Goal: Task Accomplishment & Management: Use online tool/utility

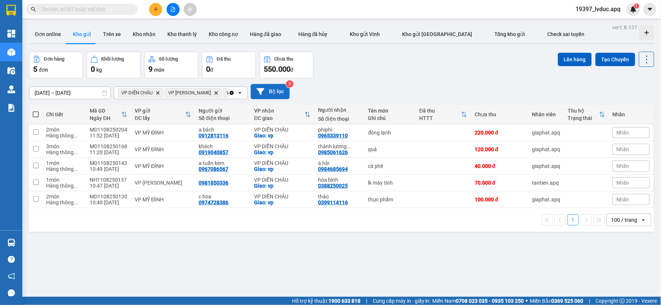
click at [273, 91] on button "Bộ lọc" at bounding box center [270, 91] width 39 height 15
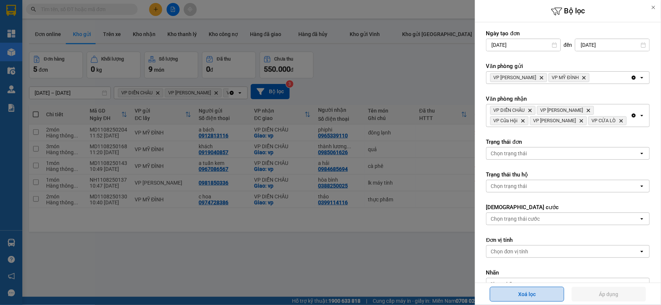
click at [525, 300] on button "Xoá lọc" at bounding box center [527, 294] width 74 height 15
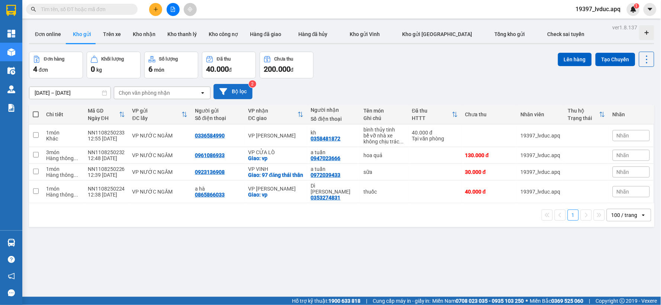
click at [242, 91] on button "Bộ lọc" at bounding box center [232, 91] width 39 height 15
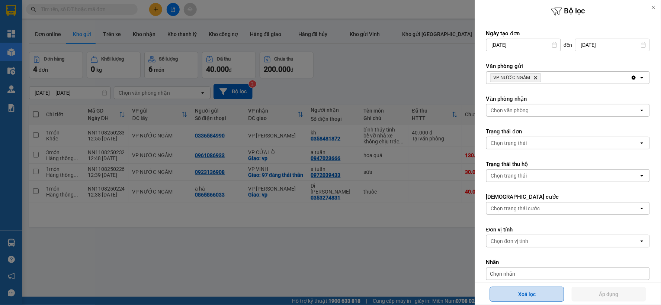
drag, startPoint x: 543, startPoint y: 299, endPoint x: 534, endPoint y: 288, distance: 14.2
click at [543, 299] on button "Xoá lọc" at bounding box center [527, 294] width 74 height 15
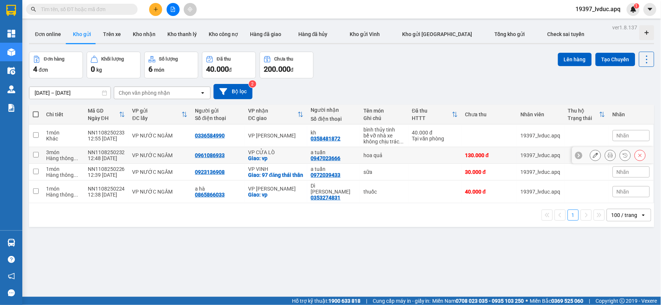
click at [291, 156] on div "Giao: vp" at bounding box center [275, 158] width 55 height 6
checkbox input "true"
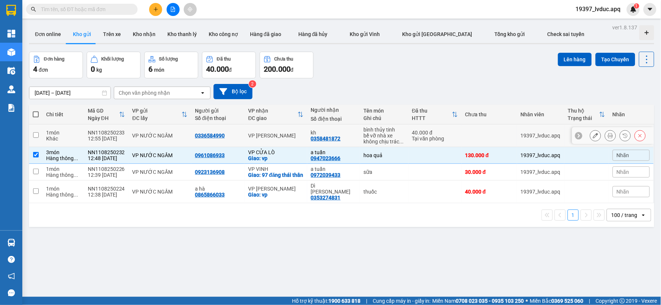
drag, startPoint x: 287, startPoint y: 136, endPoint x: 293, endPoint y: 137, distance: 5.7
click at [287, 135] on div "VP Nghi Xuân" at bounding box center [275, 136] width 55 height 6
checkbox input "true"
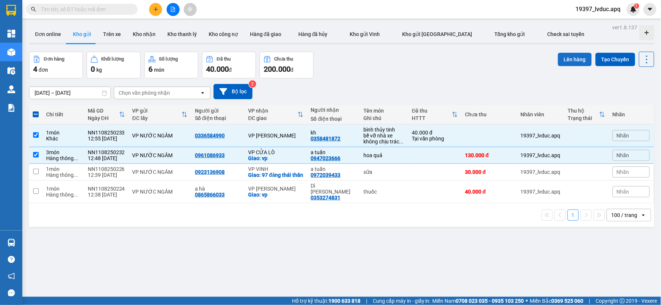
drag, startPoint x: 560, startPoint y: 56, endPoint x: 563, endPoint y: 61, distance: 5.7
click at [563, 61] on button "Lên hàng" at bounding box center [575, 59] width 34 height 13
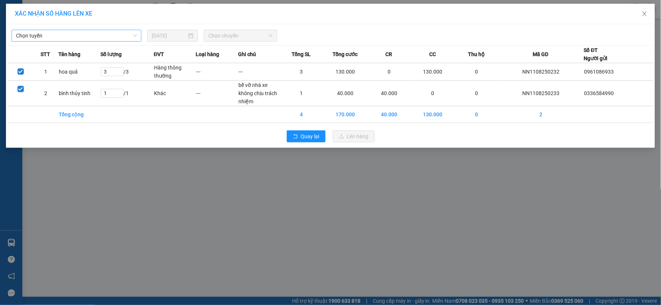
click at [118, 35] on span "Chọn tuyến" at bounding box center [76, 35] width 121 height 11
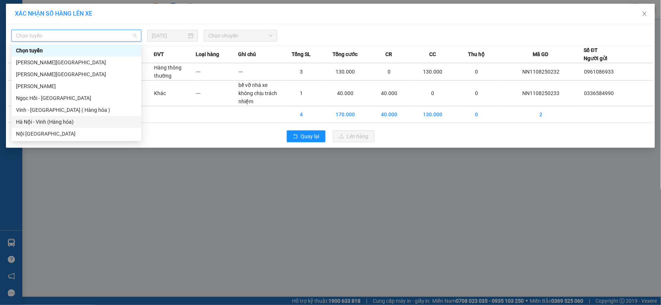
click at [68, 125] on div "Hà Nội - Vinh (Hàng hóa)" at bounding box center [76, 122] width 121 height 8
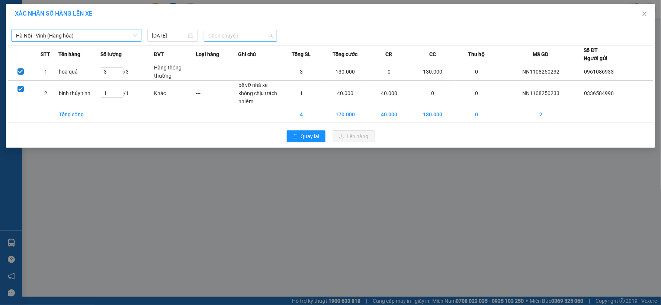
click at [259, 33] on span "Chọn chuyến" at bounding box center [240, 35] width 64 height 11
click at [215, 164] on div "XÁC NHẬN SỐ HÀNG LÊN XE Hà Nội - Vinh (Hàng hóa) 11/08/2025 Chọn chuyến STT Tên…" at bounding box center [330, 152] width 661 height 305
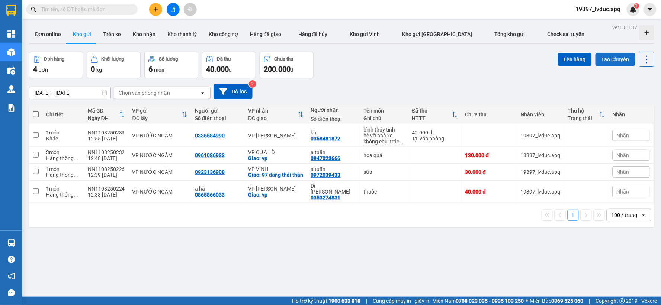
click at [603, 61] on button "Tạo Chuyến" at bounding box center [615, 59] width 40 height 13
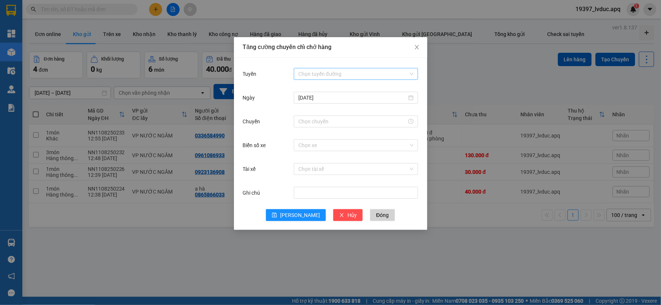
click at [332, 68] on div "Chọn tuyến đường" at bounding box center [356, 74] width 124 height 12
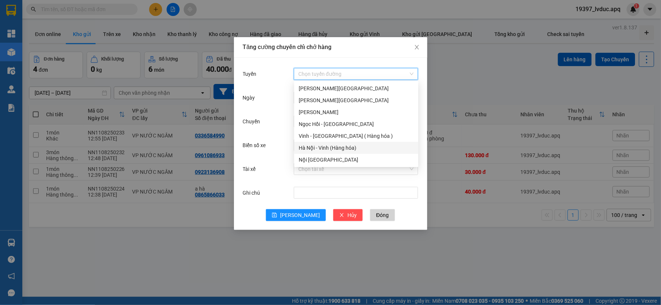
click at [319, 147] on div "Hà Nội - Vinh (Hàng hóa)" at bounding box center [356, 148] width 115 height 8
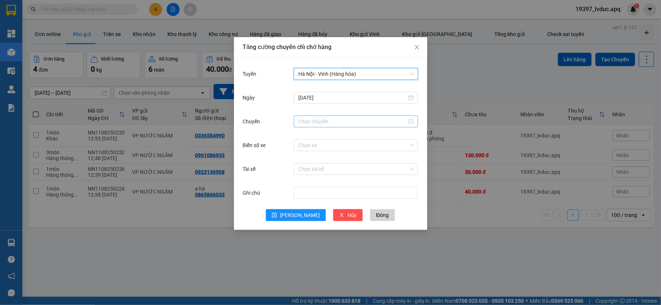
click at [326, 119] on input "Chuyến" at bounding box center [352, 121] width 109 height 8
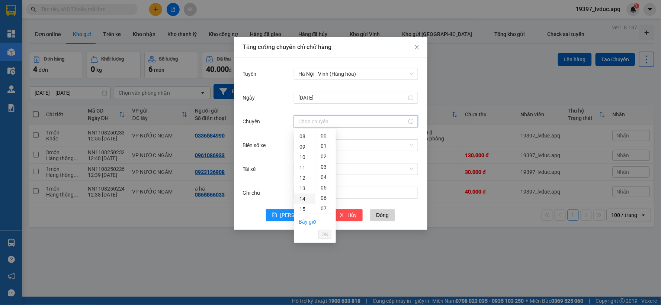
click at [300, 199] on div "14" at bounding box center [304, 199] width 21 height 10
type input "14:00"
drag, startPoint x: 329, startPoint y: 235, endPoint x: 323, endPoint y: 225, distance: 11.3
click at [329, 235] on button "OK" at bounding box center [324, 234] width 13 height 9
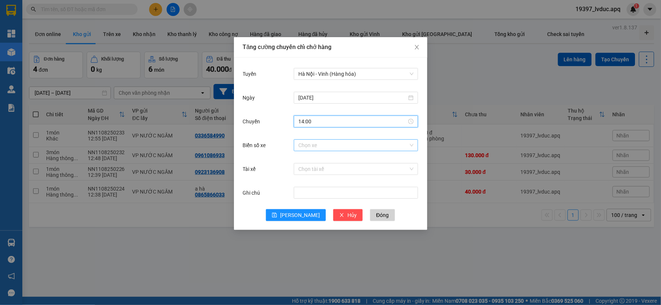
click at [326, 147] on input "Biển số xe" at bounding box center [353, 145] width 110 height 11
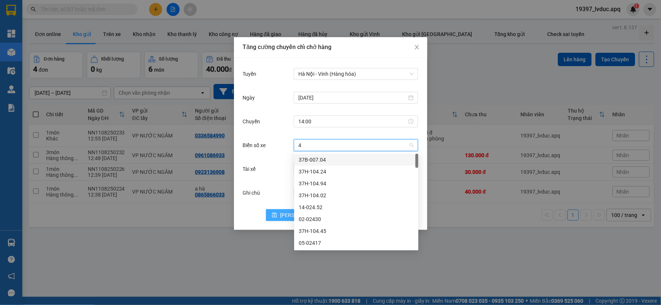
type input "45"
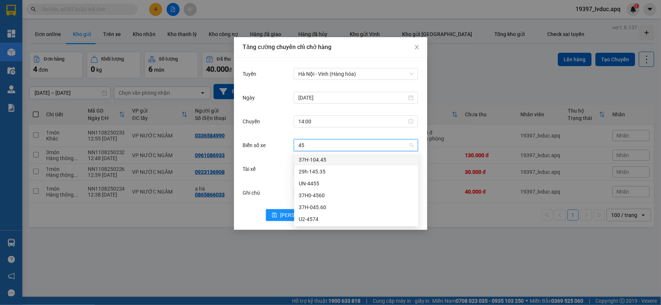
click at [339, 161] on div "37H-104.45" at bounding box center [356, 160] width 115 height 8
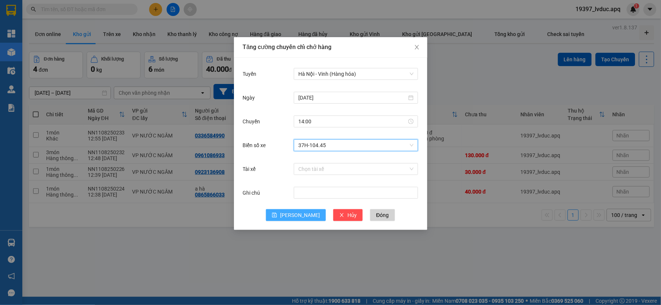
click at [303, 215] on span "Lưu" at bounding box center [300, 215] width 40 height 8
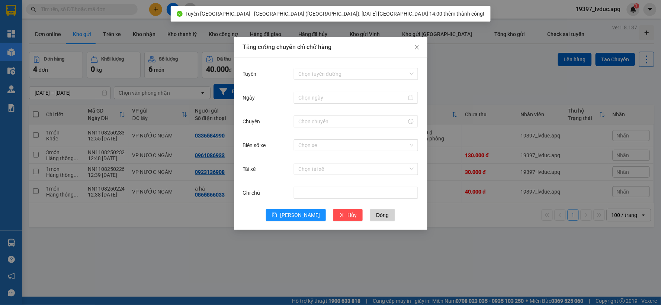
drag, startPoint x: 303, startPoint y: 281, endPoint x: 207, endPoint y: 214, distance: 117.4
click at [294, 268] on div "Tăng cường chuyến chỉ chở hàng Tuyến Chọn tuyến đường Ngày Chuyến Biển số xe Ch…" at bounding box center [330, 152] width 661 height 305
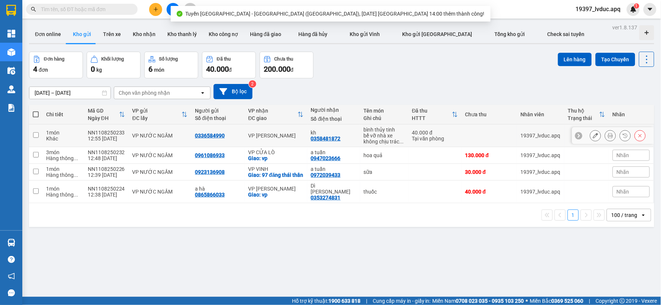
click at [242, 135] on td "0336584990" at bounding box center [217, 136] width 53 height 23
checkbox input "true"
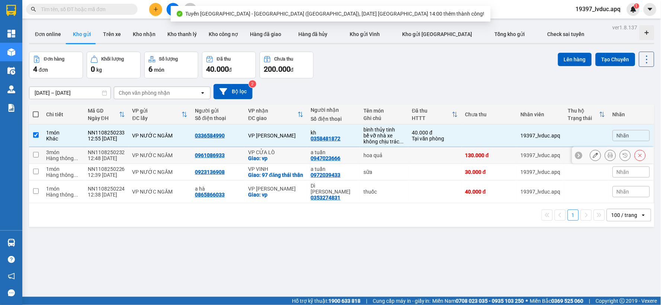
click at [216, 157] on div "0961086933" at bounding box center [210, 155] width 30 height 6
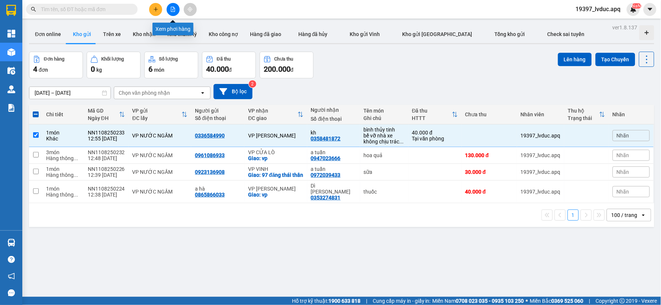
click at [175, 4] on button at bounding box center [173, 9] width 13 height 13
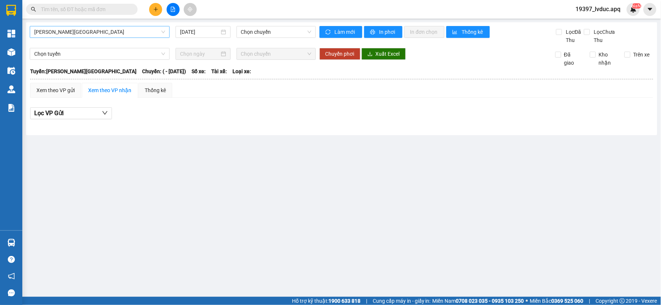
click at [145, 35] on span "[PERSON_NAME][GEOGRAPHIC_DATA]" at bounding box center [99, 31] width 131 height 11
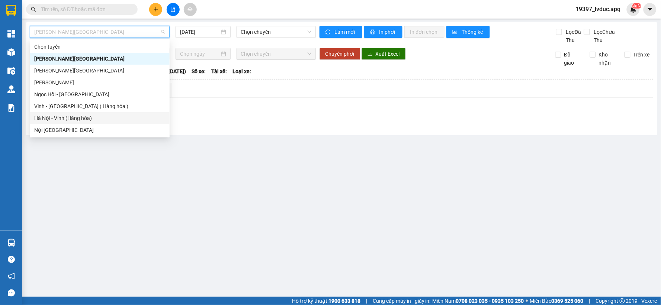
click at [107, 118] on div "Hà Nội - Vinh (Hàng hóa)" at bounding box center [99, 118] width 131 height 8
type input "[DATE]"
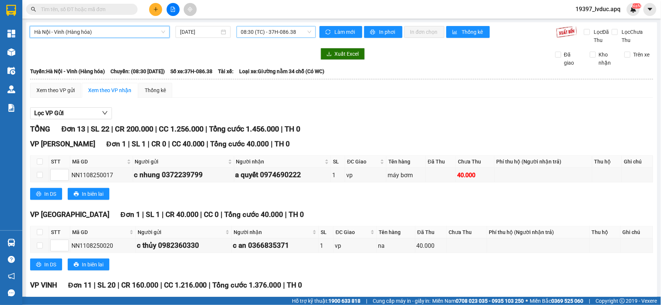
click at [256, 33] on span "08:30 (TC) - 37H-086.38" at bounding box center [276, 31] width 70 height 11
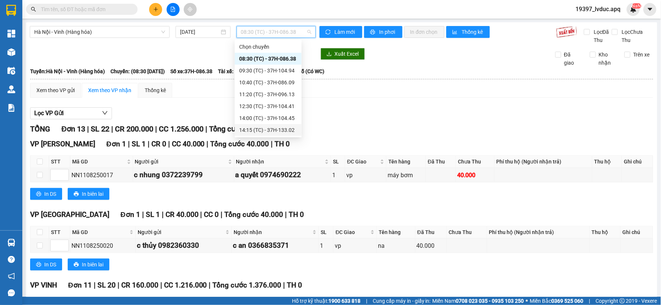
click at [267, 132] on div "14:15 (TC) - 37H-133.02" at bounding box center [268, 130] width 58 height 8
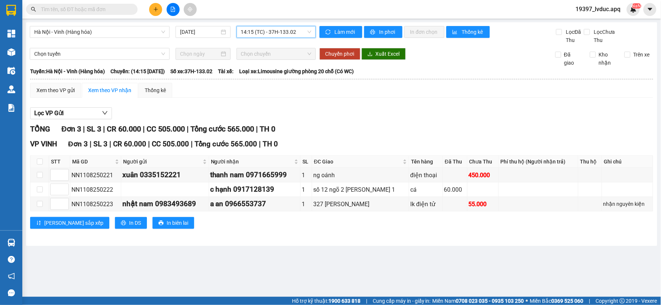
click at [354, 125] on div "TỔNG Đơn 3 | SL 3 | CR 60.000 | CC 505.000 | Tổng cước 565.000 | TH 0" at bounding box center [341, 129] width 623 height 12
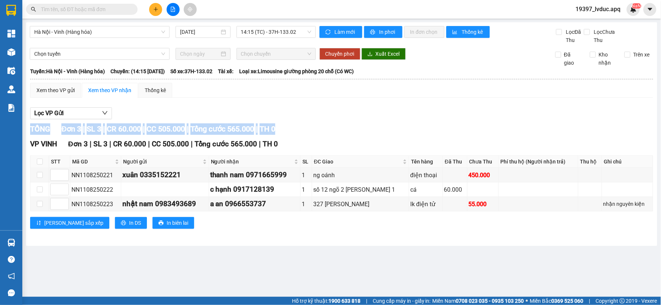
click at [289, 86] on div "Xem theo VP gửi Xem theo VP nhận Thống kê Lọc VP Gửi TỔNG Đơn 3 | SL 3 | CR 60…" at bounding box center [341, 160] width 623 height 155
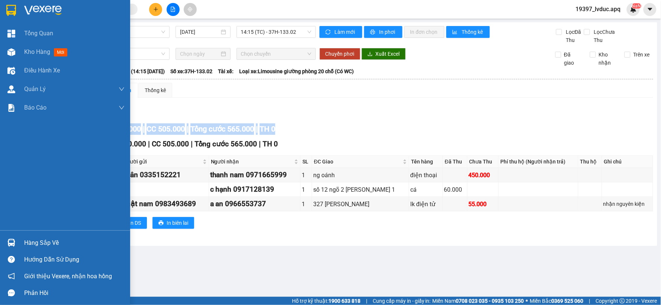
click at [52, 5] on img at bounding box center [43, 10] width 38 height 11
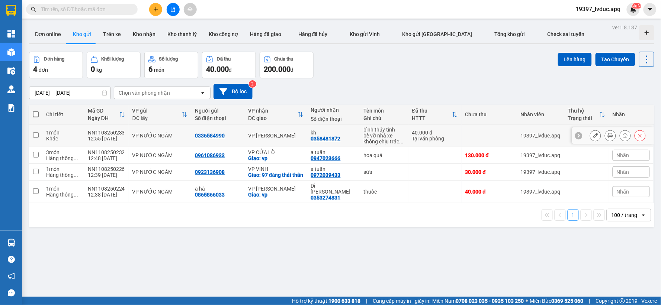
click at [330, 133] on div "kh" at bounding box center [333, 133] width 45 height 6
checkbox input "true"
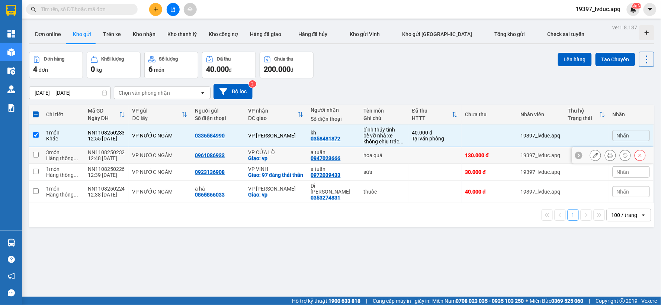
drag, startPoint x: 298, startPoint y: 162, endPoint x: 259, endPoint y: 177, distance: 41.6
click at [298, 162] on td "VP CỬA LÒ Giao: vp" at bounding box center [275, 155] width 63 height 17
checkbox input "true"
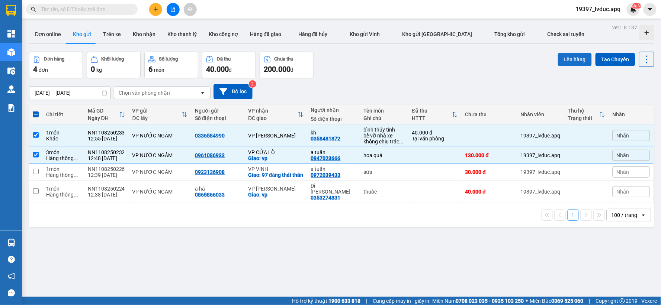
click at [569, 56] on button "Lên hàng" at bounding box center [575, 59] width 34 height 13
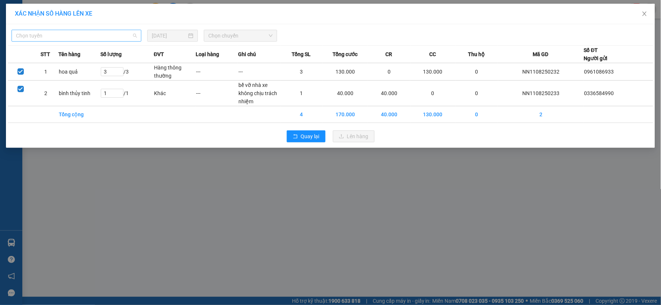
click at [101, 40] on span "Chọn tuyến" at bounding box center [76, 35] width 121 height 11
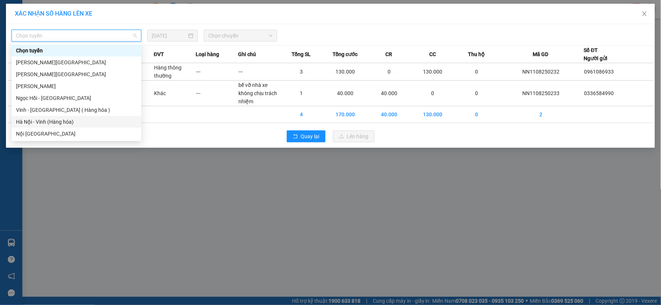
drag, startPoint x: 71, startPoint y: 123, endPoint x: 86, endPoint y: 116, distance: 15.6
click at [71, 123] on div "Hà Nội - Vinh (Hàng hóa)" at bounding box center [76, 122] width 121 height 8
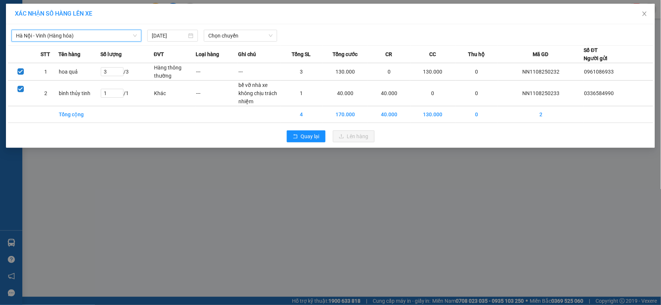
click at [238, 27] on div "Hà Nội - Vinh (Hàng hóa) Hà Nội - Vinh (Hàng hóa) 11/08/2025 Chọn chuyến" at bounding box center [330, 34] width 645 height 16
click at [253, 33] on span "Chọn chuyến" at bounding box center [240, 35] width 64 height 11
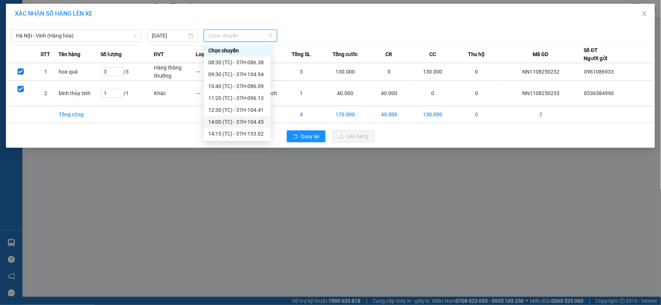
drag, startPoint x: 254, startPoint y: 123, endPoint x: 224, endPoint y: 134, distance: 32.0
click at [253, 124] on div "14:00 (TC) - 37H-104.45" at bounding box center [237, 122] width 58 height 8
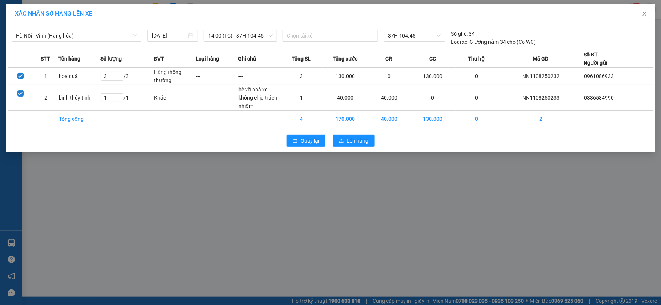
click at [350, 151] on div "Hà Nội - Vinh (Hàng hóa) 11/08/2025 14:00 (TC) - 37H-104.45 Chọn tài xế 37H-104…" at bounding box center [330, 88] width 649 height 128
click at [363, 145] on button "Lên hàng" at bounding box center [354, 141] width 42 height 12
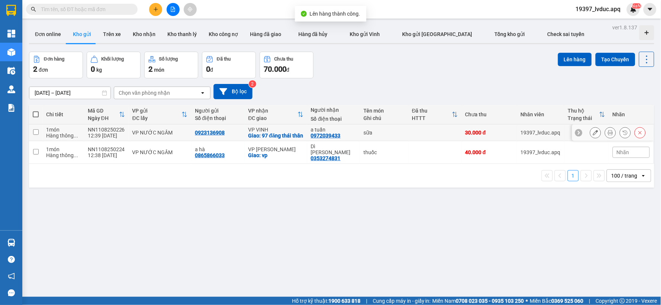
click at [284, 133] on div "Giao: 97 đăng thái thân" at bounding box center [275, 136] width 55 height 6
checkbox input "true"
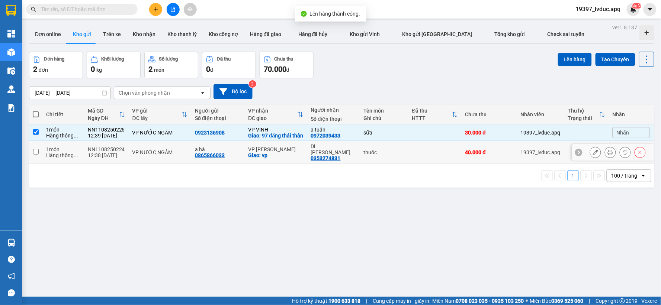
drag, startPoint x: 274, startPoint y: 164, endPoint x: 262, endPoint y: 169, distance: 13.7
click at [273, 164] on div "Chi tiết Mã GD Ngày ĐH VP gửi ĐC lấy Người gửi Số điện thoại VP nhận ĐC giao Ng…" at bounding box center [341, 146] width 625 height 83
click at [59, 155] on div "Hàng thông ..." at bounding box center [63, 155] width 34 height 6
checkbox input "true"
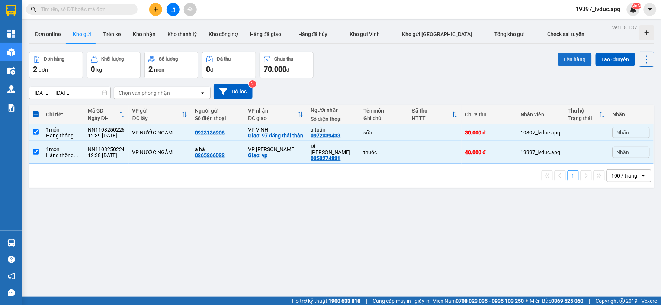
click at [559, 59] on button "Lên hàng" at bounding box center [575, 59] width 34 height 13
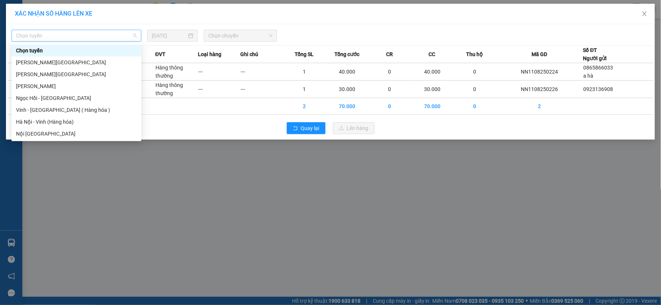
click at [68, 33] on span "Chọn tuyến" at bounding box center [76, 35] width 121 height 11
click at [62, 127] on div "Hà Nội - Vinh (Hàng hóa)" at bounding box center [77, 122] width 130 height 12
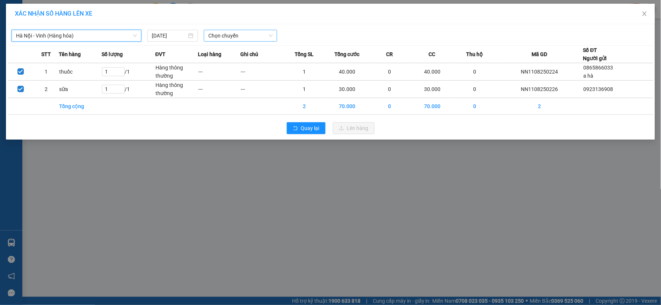
click at [237, 36] on span "Chọn chuyến" at bounding box center [240, 35] width 64 height 11
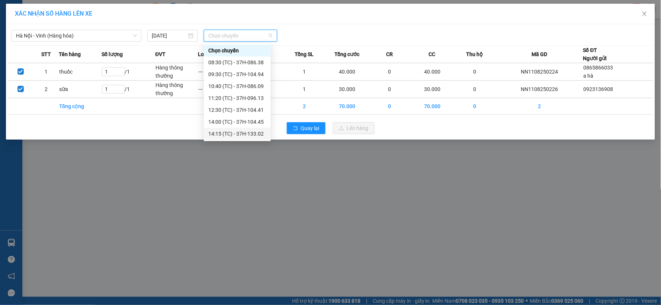
click at [254, 136] on div "14:15 (TC) - 37H-133.02" at bounding box center [237, 134] width 58 height 8
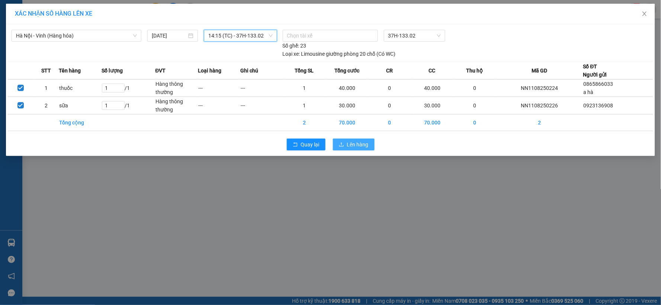
click at [354, 148] on span "Lên hàng" at bounding box center [358, 145] width 22 height 8
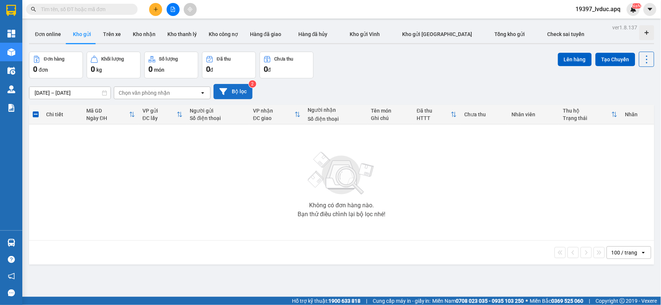
click at [227, 86] on button "Bộ lọc" at bounding box center [232, 91] width 39 height 15
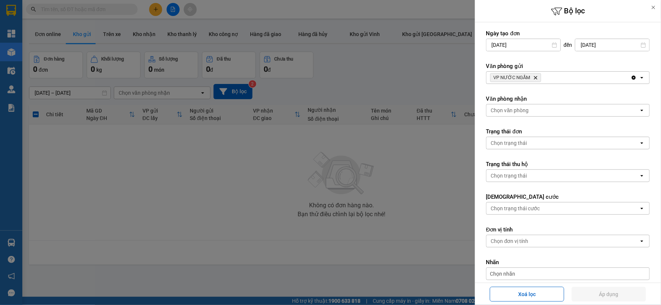
click at [536, 78] on icon "Delete" at bounding box center [535, 77] width 4 height 4
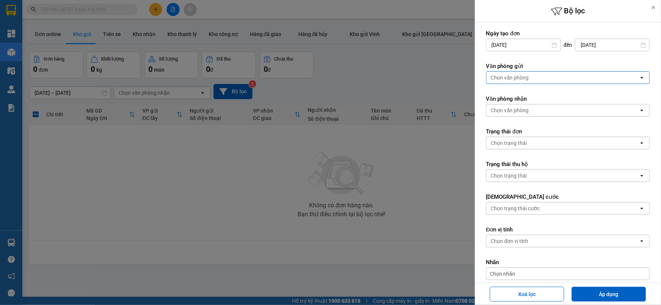
click at [536, 78] on div "Chọn văn phòng" at bounding box center [562, 78] width 152 height 12
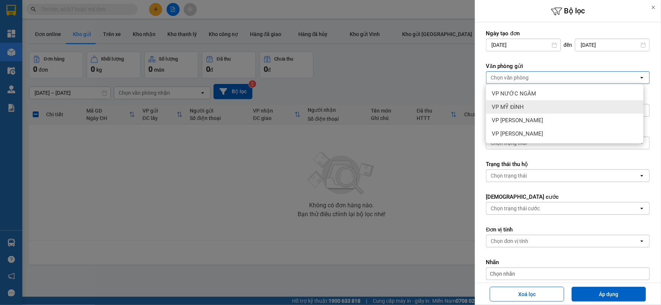
drag, startPoint x: 530, startPoint y: 104, endPoint x: 543, endPoint y: 152, distance: 50.2
click at [529, 104] on div "VP MỸ ĐÌNH" at bounding box center [564, 106] width 157 height 13
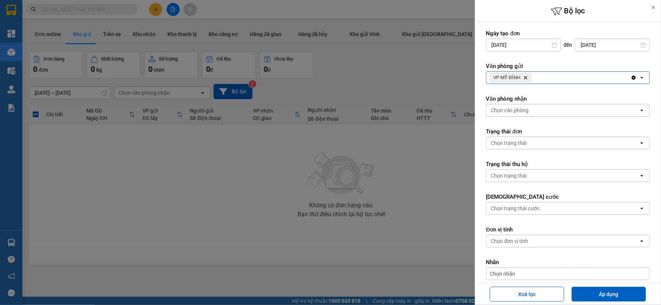
click at [588, 288] on button "Áp dụng" at bounding box center [608, 294] width 74 height 15
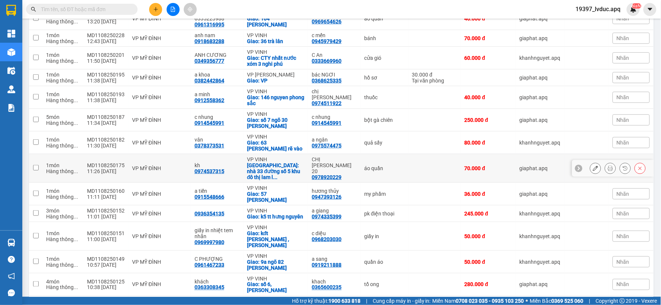
scroll to position [99, 0]
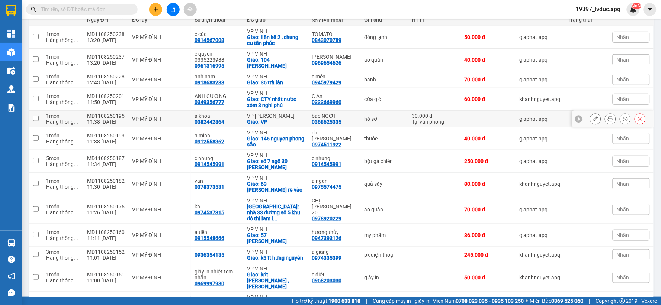
click at [315, 119] on div "0368625335" at bounding box center [327, 122] width 30 height 6
click at [211, 123] on div "0382442864" at bounding box center [209, 122] width 30 height 6
click at [94, 114] on div "MD1108250195" at bounding box center [106, 116] width 38 height 6
checkbox input "true"
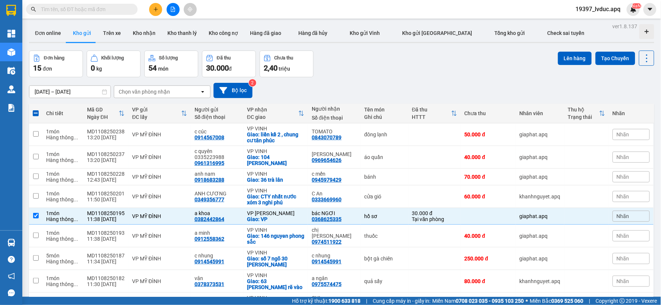
scroll to position [0, 0]
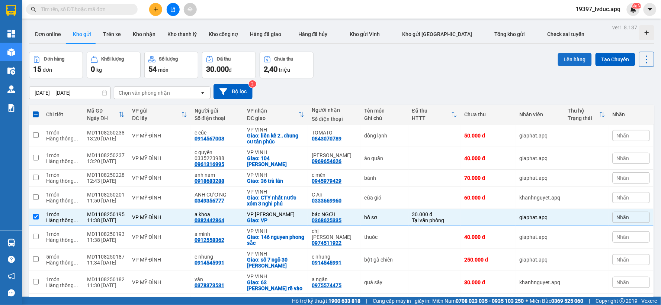
click at [561, 59] on button "Lên hàng" at bounding box center [575, 59] width 34 height 13
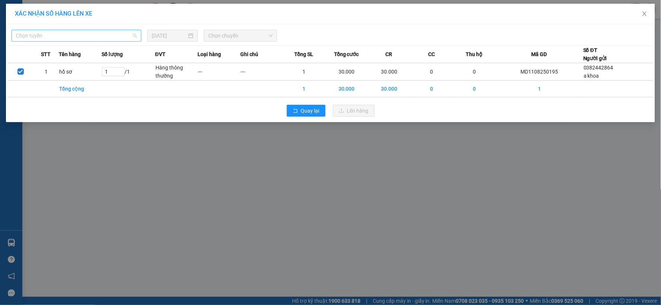
drag, startPoint x: 111, startPoint y: 33, endPoint x: 86, endPoint y: 109, distance: 79.7
click at [109, 35] on span "Chọn tuyến" at bounding box center [76, 35] width 121 height 11
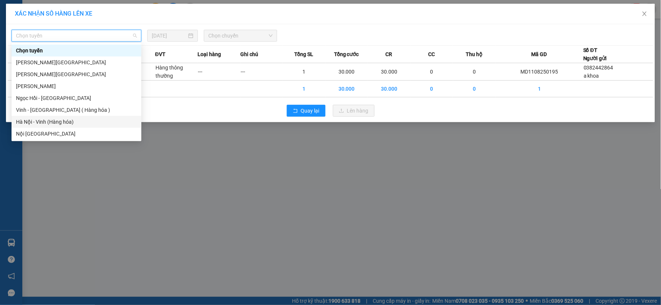
click at [54, 120] on div "Hà Nội - Vinh (Hàng hóa)" at bounding box center [76, 122] width 121 height 8
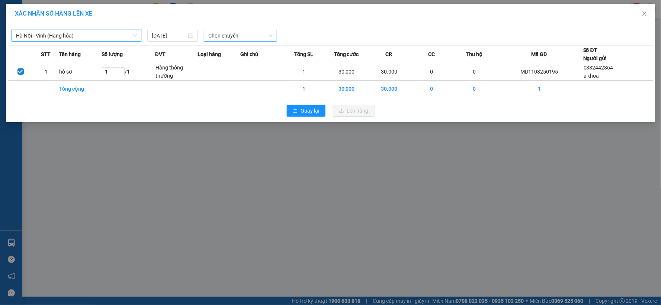
click at [245, 36] on span "Chọn chuyến" at bounding box center [240, 35] width 64 height 11
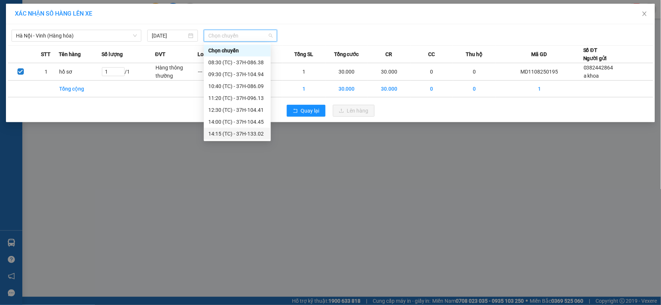
click at [243, 132] on div "14:15 (TC) - 37H-133.02" at bounding box center [237, 134] width 58 height 8
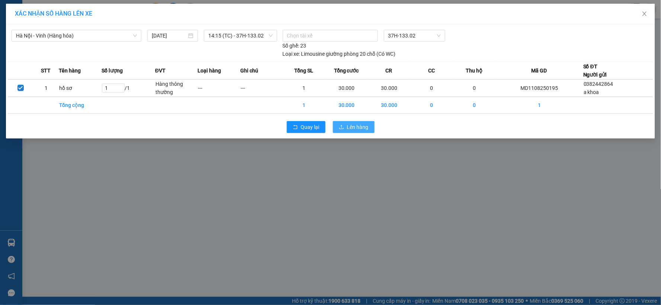
click at [349, 127] on span "Lên hàng" at bounding box center [358, 127] width 22 height 8
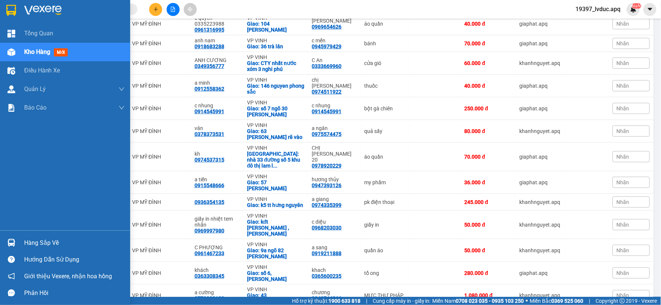
scroll to position [123, 0]
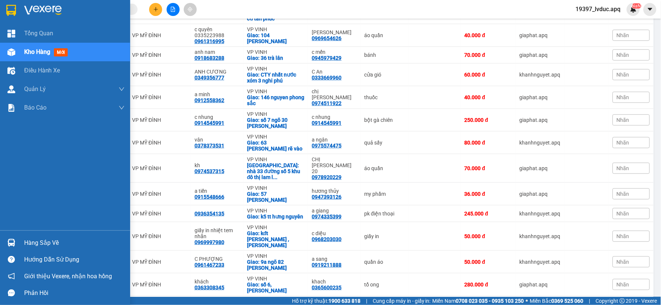
click at [61, 2] on div at bounding box center [65, 12] width 130 height 24
click at [64, 4] on div at bounding box center [65, 12] width 130 height 24
click at [74, 7] on div at bounding box center [74, 10] width 100 height 11
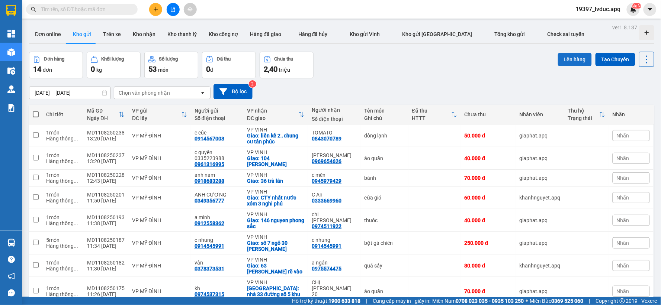
drag, startPoint x: 569, startPoint y: 64, endPoint x: 573, endPoint y: 57, distance: 8.8
click at [570, 64] on button "Lên hàng" at bounding box center [575, 59] width 34 height 13
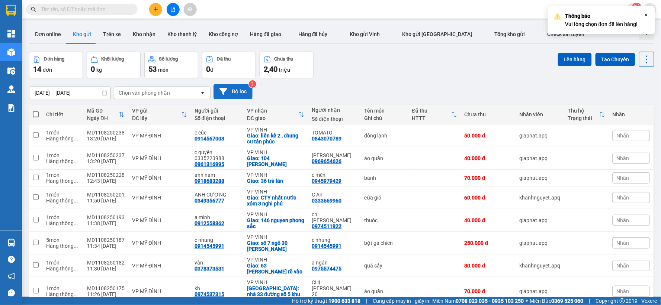
click at [249, 97] on button "Bộ lọc" at bounding box center [232, 91] width 39 height 15
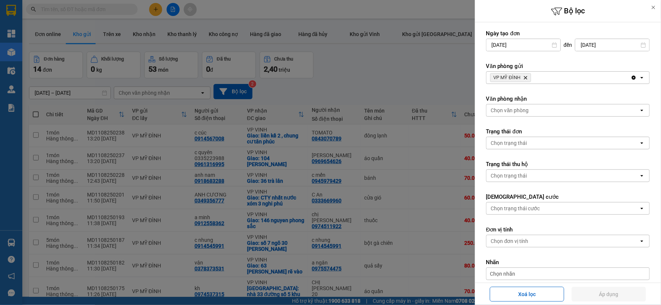
click at [524, 79] on icon "Delete" at bounding box center [525, 77] width 4 height 4
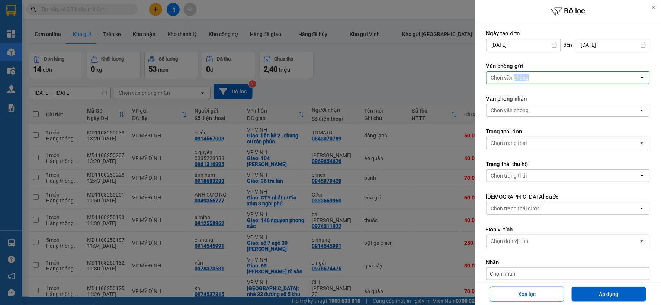
click at [524, 79] on div "Chọn văn phòng" at bounding box center [510, 77] width 38 height 7
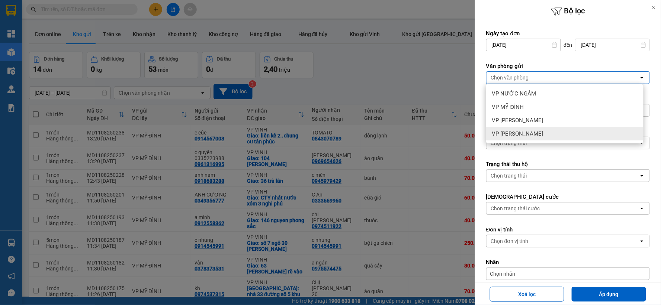
drag, startPoint x: 517, startPoint y: 294, endPoint x: 513, endPoint y: 284, distance: 10.0
click at [514, 289] on button "Xoá lọc" at bounding box center [527, 294] width 74 height 15
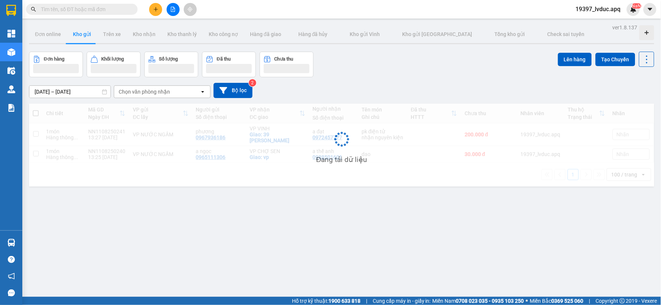
click at [387, 83] on div "09/08/2025 – 11/08/2025 Press the down arrow key to interact with the calendar …" at bounding box center [341, 90] width 625 height 26
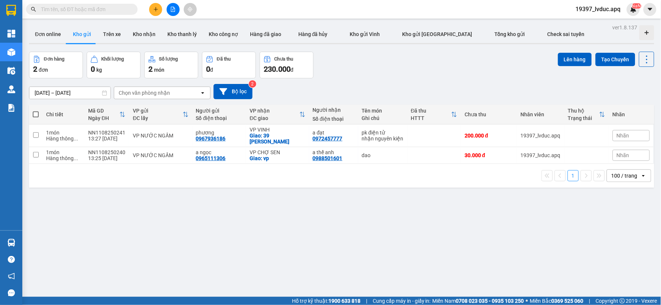
click at [387, 83] on div "09/08/2025 – 11/08/2025 Press the down arrow key to interact with the calendar …" at bounding box center [341, 91] width 625 height 26
click at [363, 136] on div "nhận nguyên kiện" at bounding box center [383, 139] width 42 height 6
checkbox input "true"
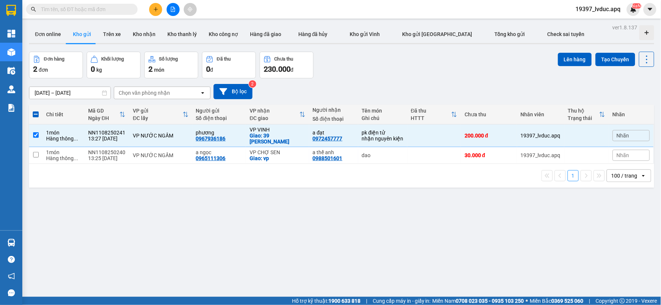
drag, startPoint x: 354, startPoint y: 162, endPoint x: 195, endPoint y: 164, distance: 158.7
click at [351, 164] on div "1 100 / trang open" at bounding box center [341, 176] width 625 height 24
click at [362, 152] on div "dao" at bounding box center [383, 155] width 42 height 6
checkbox input "true"
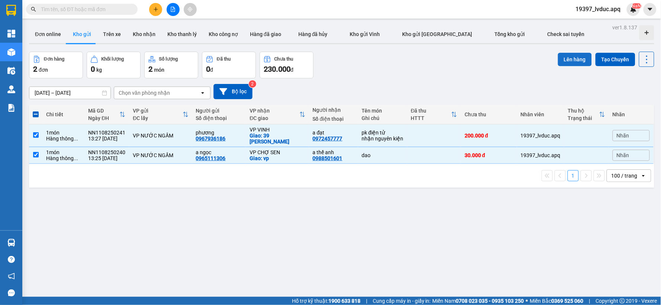
click at [572, 64] on button "Lên hàng" at bounding box center [575, 59] width 34 height 13
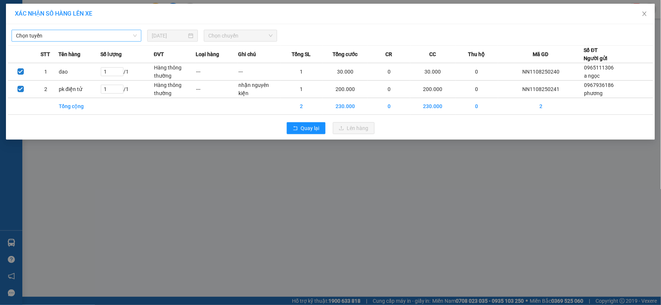
click at [61, 36] on span "Chọn tuyến" at bounding box center [76, 35] width 121 height 11
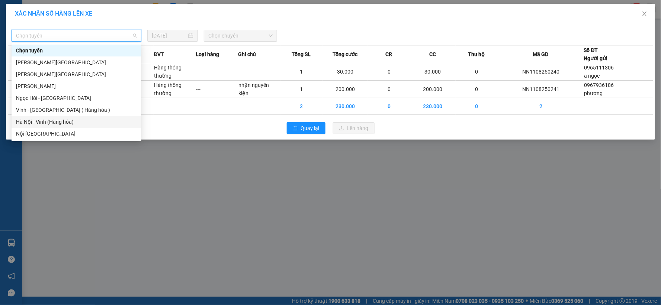
click at [71, 123] on div "Hà Nội - Vinh (Hàng hóa)" at bounding box center [76, 122] width 121 height 8
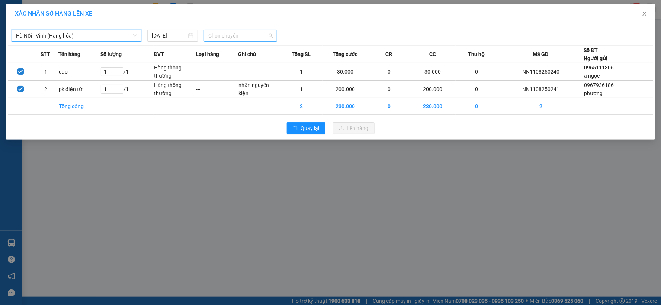
click at [218, 37] on span "Chọn chuyến" at bounding box center [240, 35] width 64 height 11
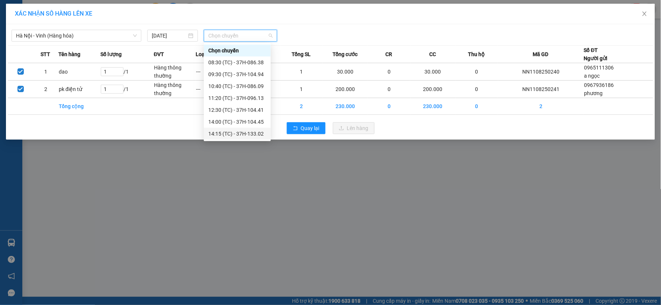
click at [248, 134] on div "14:15 (TC) - 37H-133.02" at bounding box center [237, 134] width 58 height 8
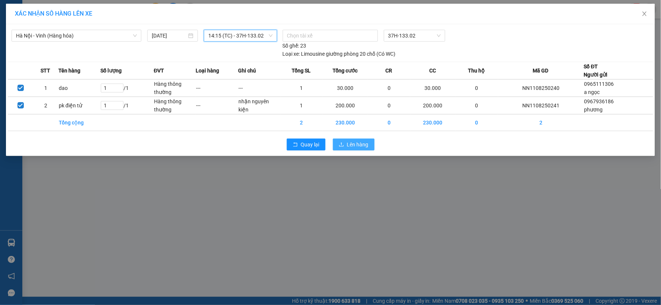
drag, startPoint x: 354, startPoint y: 143, endPoint x: 360, endPoint y: 139, distance: 7.3
click at [354, 143] on span "Lên hàng" at bounding box center [358, 145] width 22 height 8
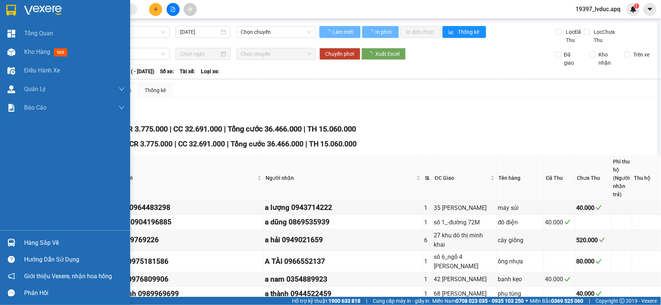
click at [6, 10] on div at bounding box center [11, 10] width 13 height 13
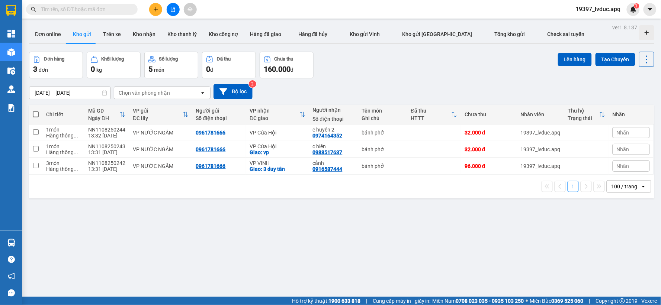
click at [35, 114] on span at bounding box center [36, 115] width 6 height 6
click at [36, 111] on input "checkbox" at bounding box center [36, 111] width 0 height 0
checkbox input "true"
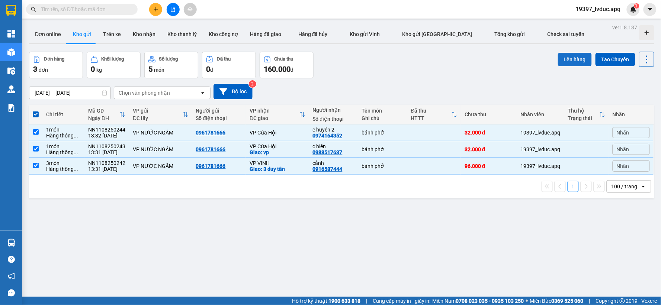
click at [574, 54] on button "Lên hàng" at bounding box center [575, 59] width 34 height 13
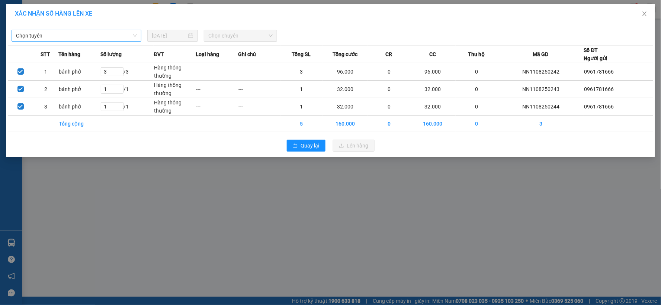
click at [66, 40] on span "Chọn tuyến" at bounding box center [76, 35] width 121 height 11
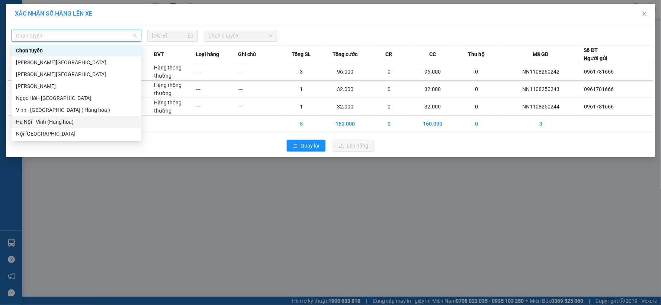
click at [61, 125] on div "Hà Nội - Vinh (Hàng hóa)" at bounding box center [76, 122] width 121 height 8
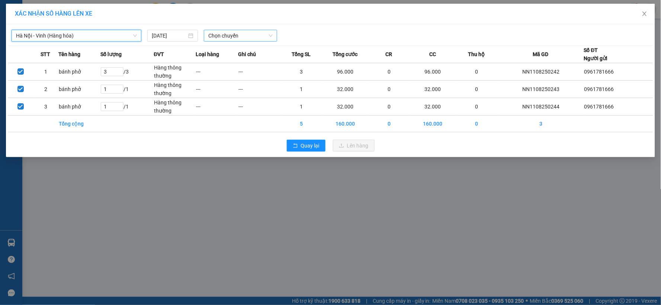
drag, startPoint x: 215, startPoint y: 37, endPoint x: 215, endPoint y: 42, distance: 4.8
click at [215, 38] on span "Chọn chuyến" at bounding box center [240, 35] width 64 height 11
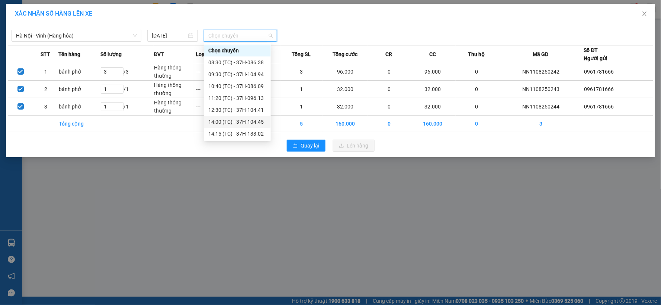
click at [236, 122] on div "14:00 (TC) - 37H-104.45" at bounding box center [237, 122] width 58 height 8
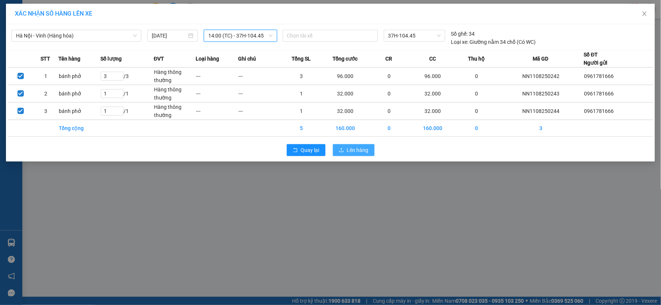
drag, startPoint x: 354, startPoint y: 154, endPoint x: 345, endPoint y: 141, distance: 15.8
click at [353, 154] on span "Lên hàng" at bounding box center [358, 150] width 22 height 8
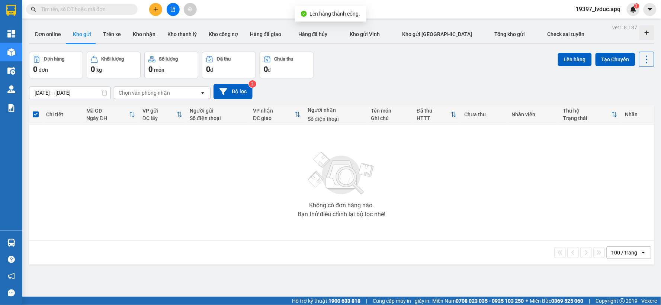
click at [275, 219] on div "Không có đơn hàng nào. Bạn thử điều chỉnh lại bộ lọc nhé!" at bounding box center [341, 183] width 617 height 112
click at [194, 201] on div "Không có đơn hàng nào. Bạn thử điều chỉnh lại bộ lọc nhé!" at bounding box center [341, 183] width 617 height 112
drag, startPoint x: 194, startPoint y: 201, endPoint x: 178, endPoint y: 188, distance: 20.6
click at [191, 202] on div "Không có đơn hàng nào. Bạn thử điều chỉnh lại bộ lọc nhé!" at bounding box center [341, 183] width 617 height 112
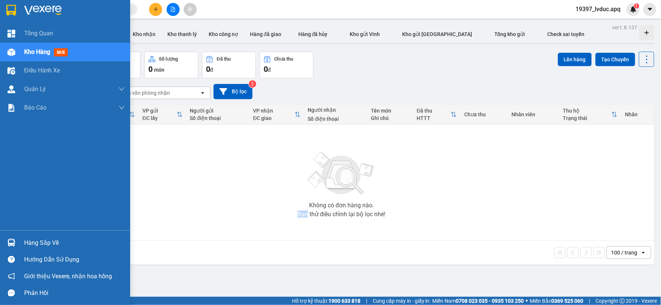
click at [53, 8] on img at bounding box center [43, 10] width 38 height 11
click at [53, 10] on img at bounding box center [43, 10] width 38 height 11
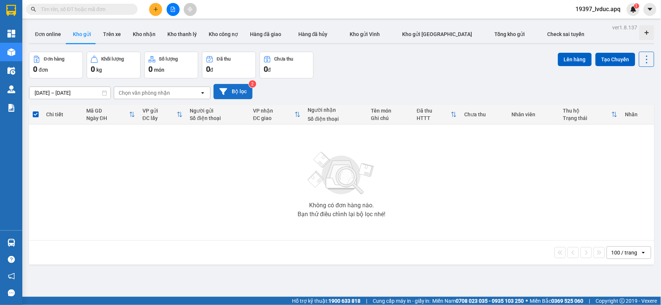
click at [231, 87] on button "Bộ lọc" at bounding box center [232, 91] width 39 height 15
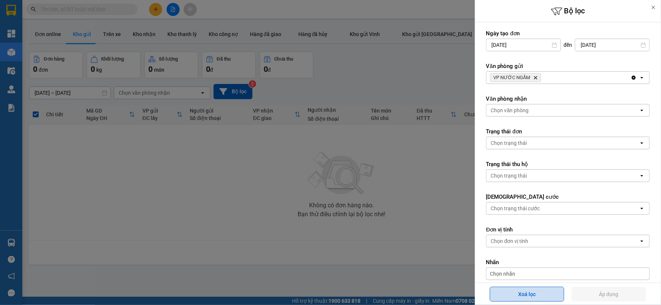
click at [522, 301] on button "Xoá lọc" at bounding box center [527, 294] width 74 height 15
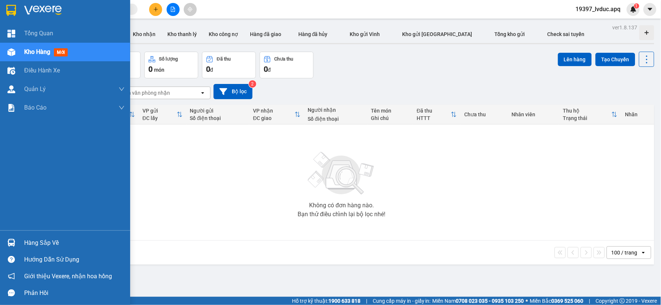
click at [15, 53] on div at bounding box center [11, 52] width 13 height 13
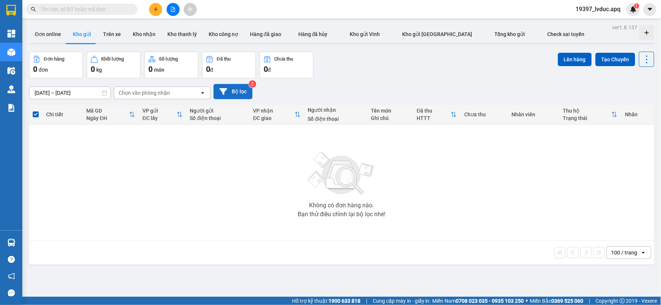
click at [243, 92] on button "Bộ lọc" at bounding box center [232, 91] width 39 height 15
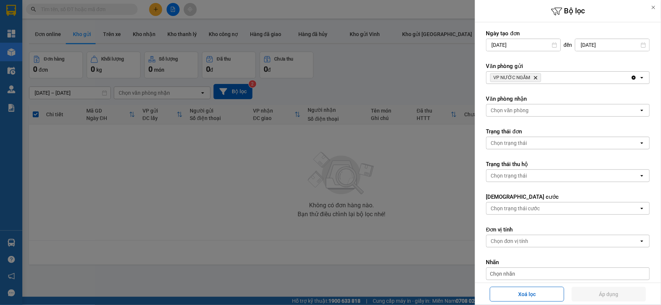
click at [534, 77] on icon "VP NƯỚC NGẦM, close by backspace" at bounding box center [535, 77] width 3 height 3
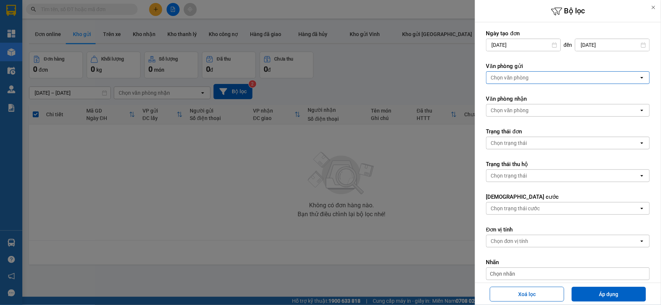
click at [535, 77] on div "Chọn văn phòng" at bounding box center [562, 78] width 152 height 12
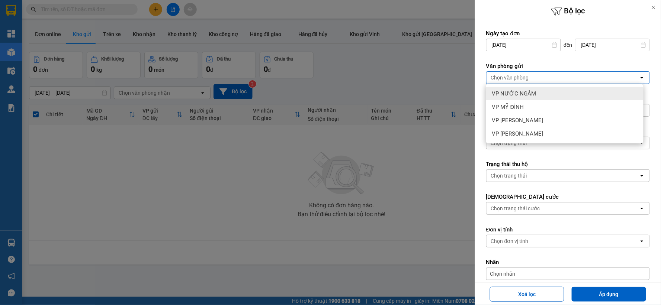
drag, startPoint x: 531, startPoint y: 97, endPoint x: 571, endPoint y: 165, distance: 78.2
click at [531, 98] on div "VP NƯỚC NGẦM" at bounding box center [564, 93] width 157 height 13
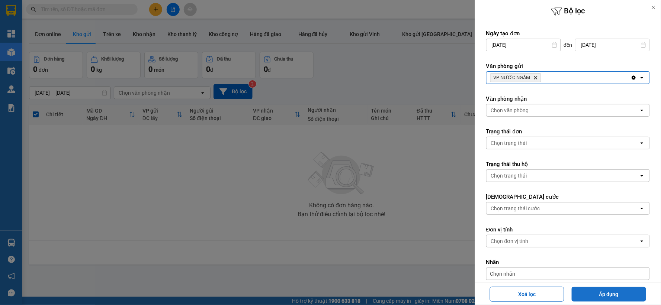
click at [602, 300] on button "Áp dụng" at bounding box center [608, 294] width 74 height 15
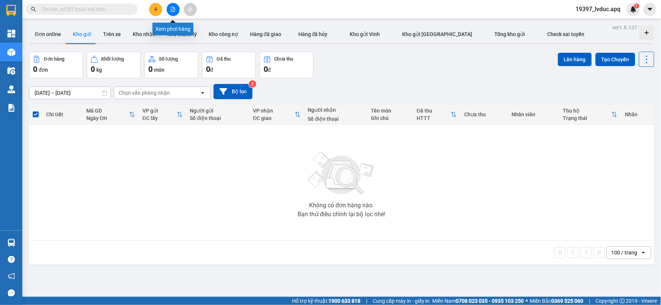
click at [176, 9] on button at bounding box center [173, 9] width 13 height 13
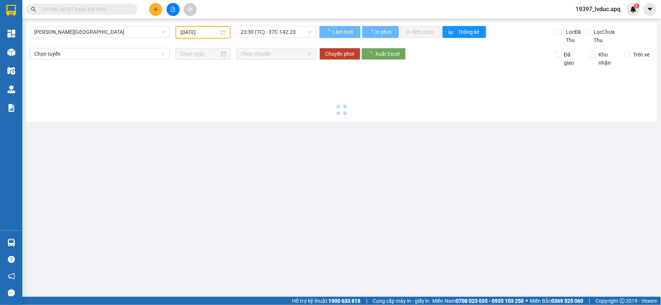
drag, startPoint x: 168, startPoint y: 9, endPoint x: 174, endPoint y: 9, distance: 5.9
click at [174, 9] on button at bounding box center [173, 9] width 13 height 13
click at [132, 31] on span "[PERSON_NAME][GEOGRAPHIC_DATA]" at bounding box center [99, 31] width 131 height 11
type input "[DATE]"
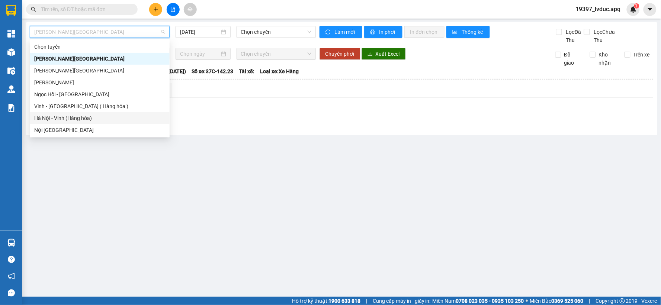
click at [82, 118] on div "Hà Nội - Vinh (Hàng hóa)" at bounding box center [99, 118] width 131 height 8
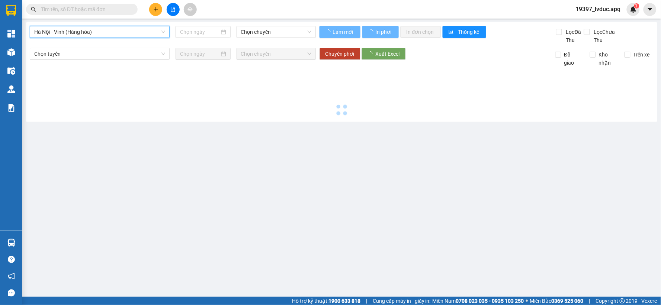
type input "[DATE]"
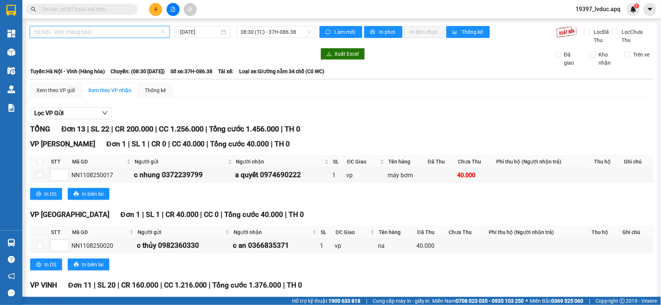
click at [157, 36] on span "Hà Nội - Vinh (Hàng hóa)" at bounding box center [99, 31] width 131 height 11
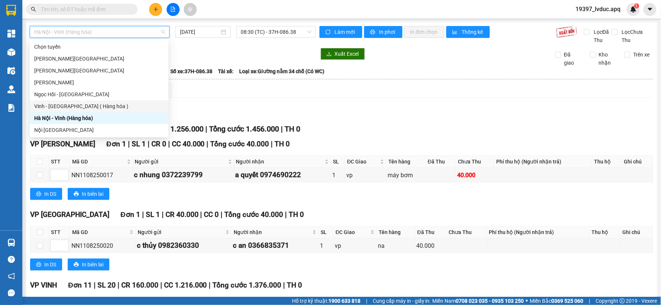
click at [95, 106] on div "Vinh - [GEOGRAPHIC_DATA] ( Hàng hóa )" at bounding box center [99, 106] width 130 height 8
type input "[DATE]"
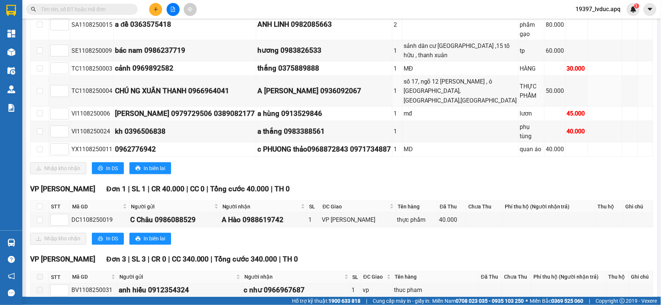
scroll to position [225, 0]
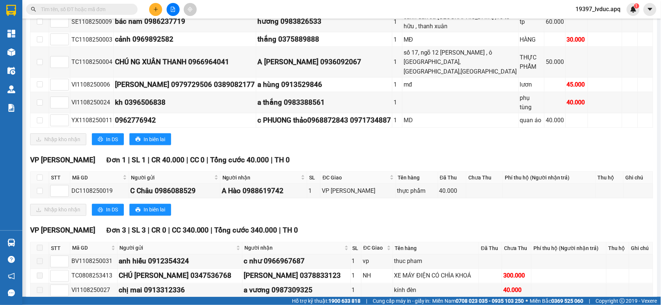
click at [351, 181] on div "VP GIA LÂM Đơn 1 | SL 1 | CR 40.000 | CC 0 | Tổng cước 40.000 | TH 0 STT Mã GD …" at bounding box center [341, 188] width 623 height 67
drag, startPoint x: 351, startPoint y: 183, endPoint x: 342, endPoint y: 186, distance: 9.2
click at [348, 186] on div "TỔNG Đơn 12 | SL 13 | CR 270.000 | CC 505.000 | Tổng cước 775.000 | TH 0 VP MỸ …" at bounding box center [341, 111] width 623 height 427
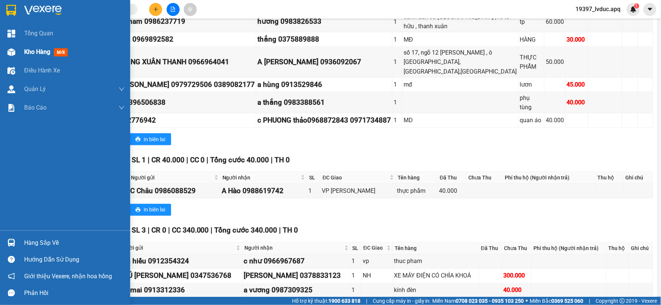
click at [10, 56] on img at bounding box center [11, 52] width 8 height 8
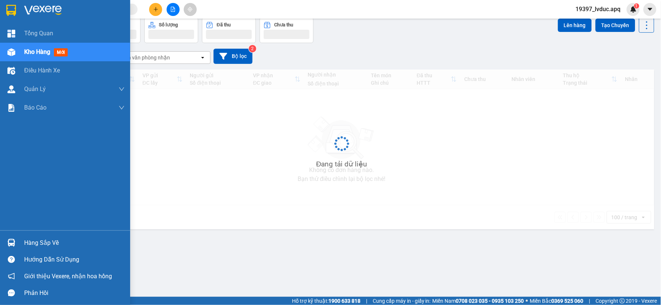
scroll to position [34, 0]
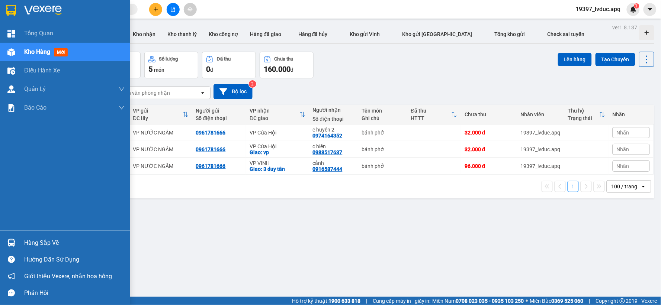
click at [46, 6] on img at bounding box center [43, 10] width 38 height 11
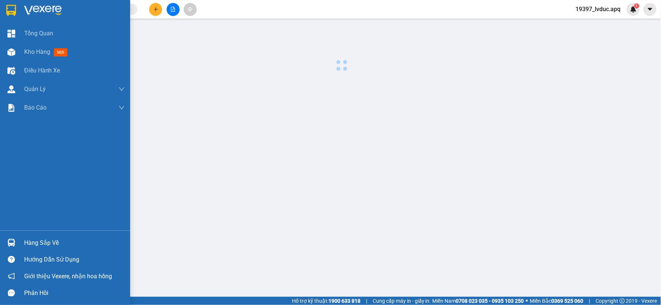
click at [46, 7] on img at bounding box center [43, 10] width 38 height 11
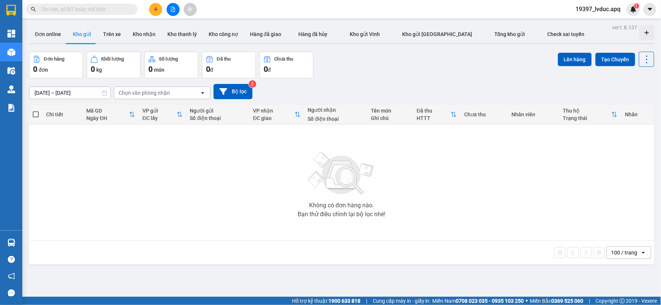
click at [154, 209] on div "Không có đơn hàng nào. Bạn thử điều chỉnh lại bộ lọc nhé!" at bounding box center [341, 183] width 617 height 112
click at [167, 7] on button at bounding box center [173, 9] width 13 height 13
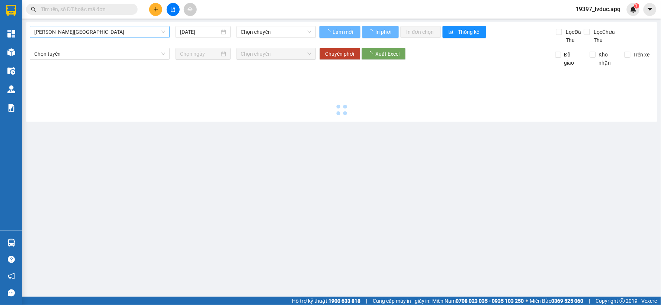
click at [114, 38] on div "[PERSON_NAME][GEOGRAPHIC_DATA]" at bounding box center [100, 32] width 140 height 12
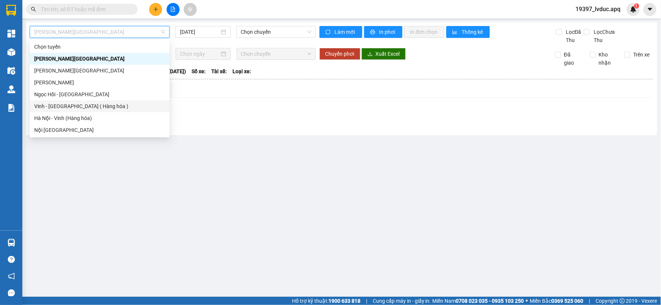
click at [57, 106] on div "Vinh - [GEOGRAPHIC_DATA] ( Hàng hóa )" at bounding box center [99, 106] width 131 height 8
type input "[DATE]"
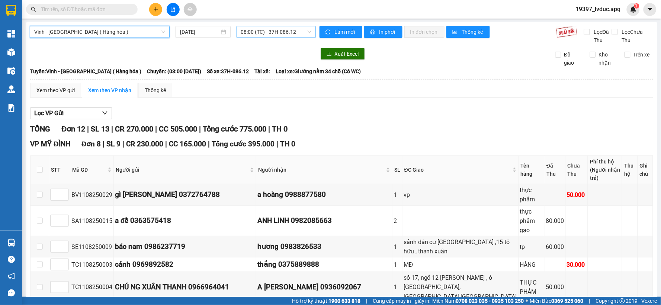
click at [283, 30] on span "08:00 (TC) - 37H-086.12" at bounding box center [276, 31] width 70 height 11
click at [392, 92] on div "Xem theo VP gửi Xem theo VP nhận Thống kê" at bounding box center [341, 90] width 623 height 15
click at [272, 34] on span "08:00 (TC) - 37H-086.12" at bounding box center [276, 31] width 70 height 11
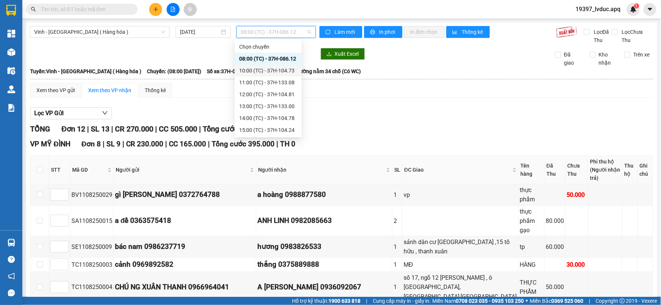
click at [276, 70] on div "10:00 (TC) - 37H-104.73" at bounding box center [268, 71] width 58 height 8
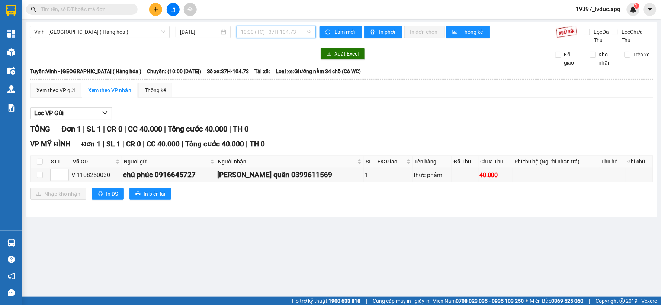
click at [277, 35] on span "10:00 (TC) - 37H-104.73" at bounding box center [276, 31] width 70 height 11
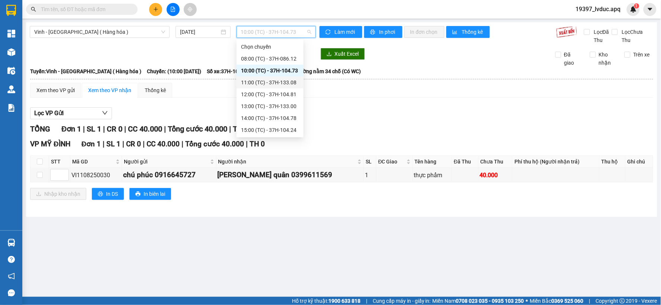
click at [271, 85] on div "11:00 (TC) - 37H-133.08" at bounding box center [270, 82] width 58 height 8
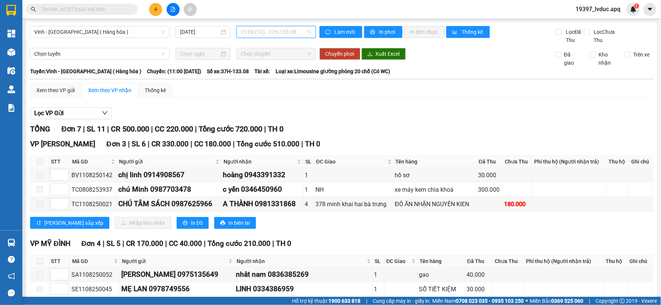
click at [257, 34] on span "11:00 (TC) - 37H-133.08" at bounding box center [276, 31] width 70 height 11
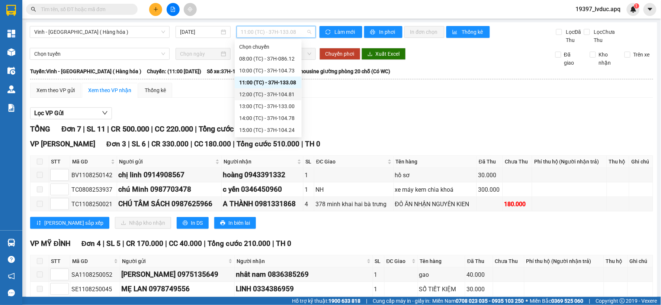
click at [279, 93] on div "12:00 (TC) - 37H-104.81" at bounding box center [268, 94] width 58 height 8
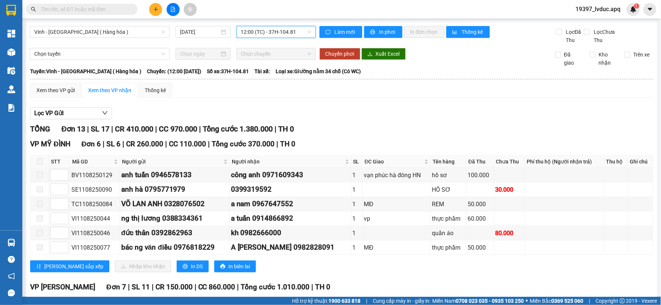
click at [285, 30] on span "12:00 (TC) - 37H-104.81" at bounding box center [276, 31] width 70 height 11
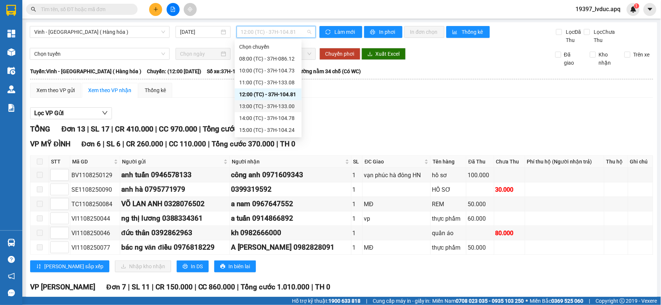
click at [280, 102] on div "13:00 (TC) - 37H-133.00" at bounding box center [268, 106] width 58 height 8
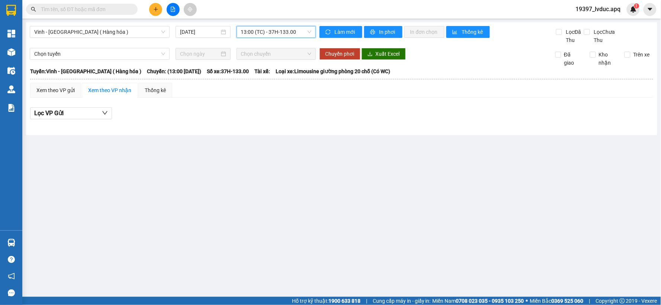
click at [284, 33] on span "13:00 (TC) - 37H-133.00" at bounding box center [276, 31] width 70 height 11
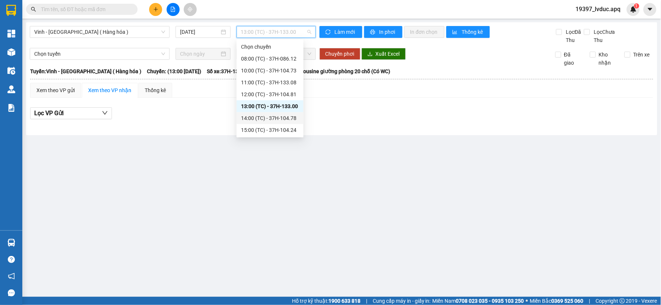
click at [254, 114] on div "14:00 (TC) - 37H-104.78" at bounding box center [270, 118] width 58 height 8
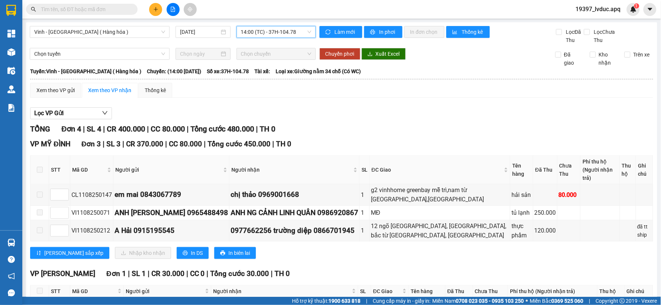
click at [283, 36] on span "14:00 (TC) - 37H-104.78" at bounding box center [276, 31] width 70 height 11
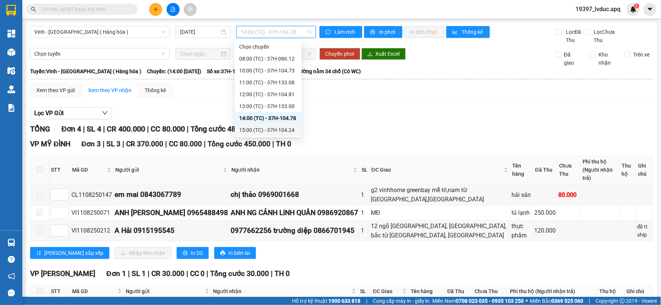
click at [287, 133] on div "15:00 (TC) - 37H-104.24" at bounding box center [268, 130] width 58 height 8
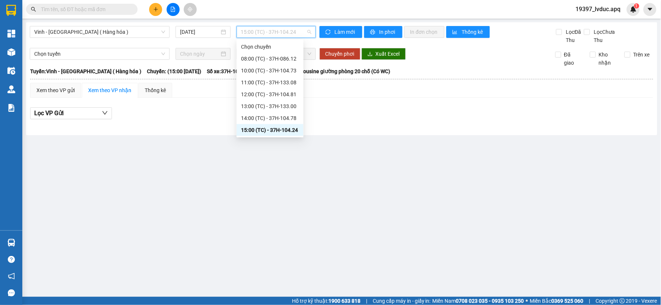
click at [293, 30] on span "15:00 (TC) - 37H-104.24" at bounding box center [276, 31] width 70 height 11
click at [274, 108] on div "13:00 (TC) - 37H-133.00" at bounding box center [270, 106] width 58 height 8
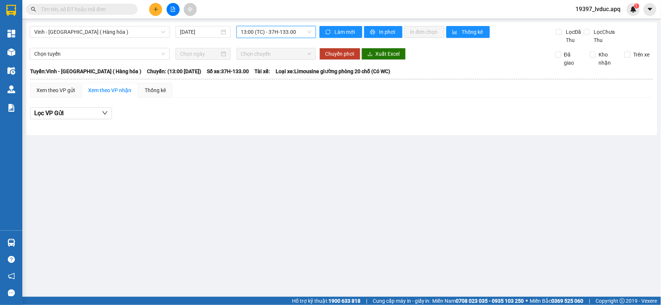
click at [285, 35] on span "13:00 (TC) - 37H-133.00" at bounding box center [276, 31] width 70 height 11
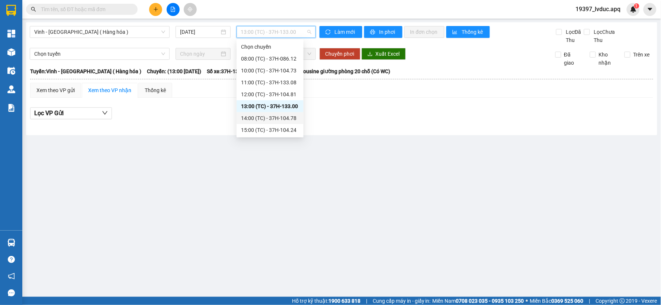
click at [285, 113] on div "14:00 (TC) - 37H-104.78" at bounding box center [269, 118] width 67 height 12
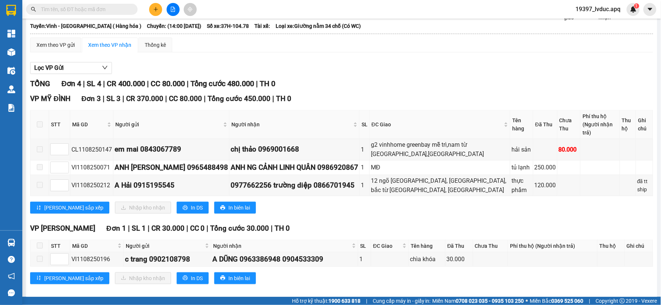
scroll to position [46, 0]
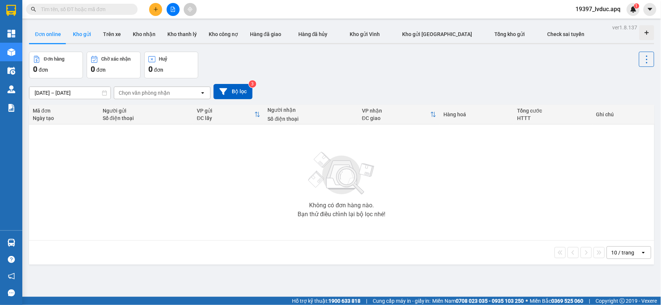
click at [84, 32] on button "Kho gửi" at bounding box center [82, 34] width 30 height 18
type input "[DATE] – [DATE]"
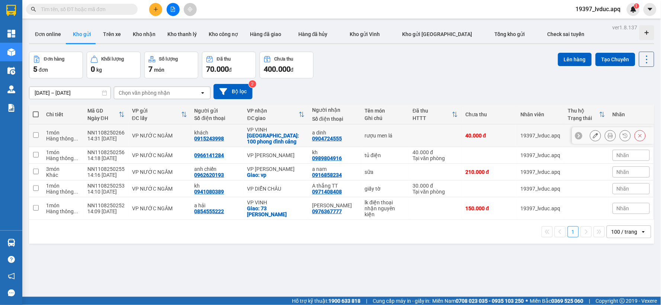
click at [365, 138] on div "rượu men lá" at bounding box center [385, 136] width 41 height 6
checkbox input "true"
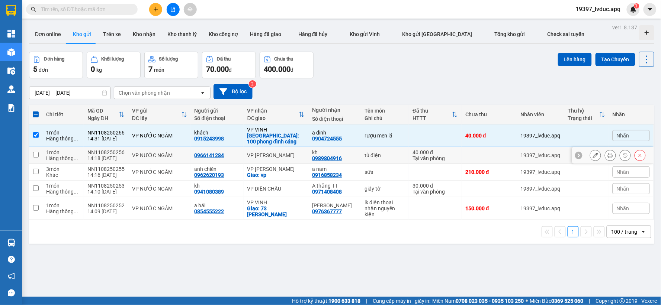
click at [346, 158] on div "kh 0989804916" at bounding box center [334, 155] width 45 height 12
checkbox input "true"
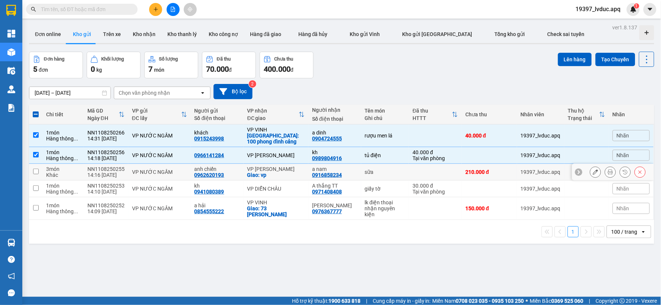
click at [343, 174] on div "a nam 0916858234" at bounding box center [334, 172] width 45 height 12
checkbox input "true"
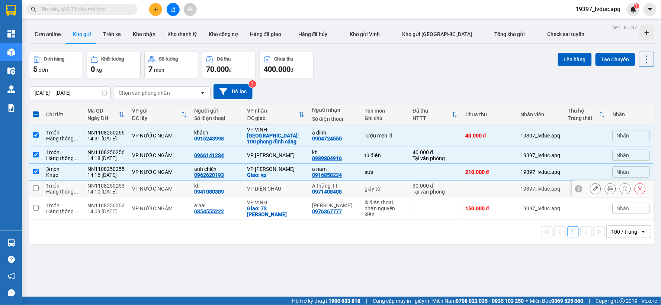
click at [361, 188] on td "giấy tờ" at bounding box center [385, 189] width 48 height 17
checkbox input "true"
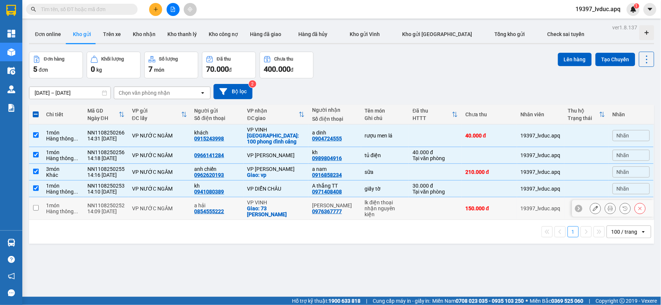
click at [349, 205] on div "hoàng vũ" at bounding box center [334, 206] width 45 height 6
checkbox input "true"
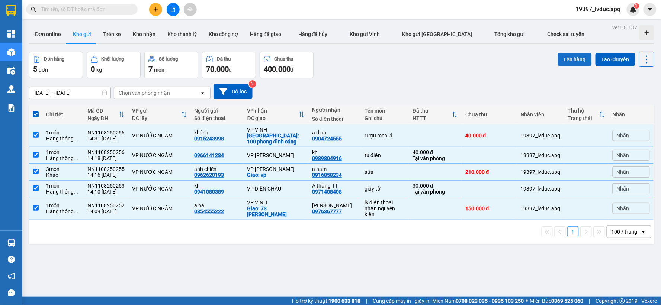
click at [560, 54] on button "Lên hàng" at bounding box center [575, 59] width 34 height 13
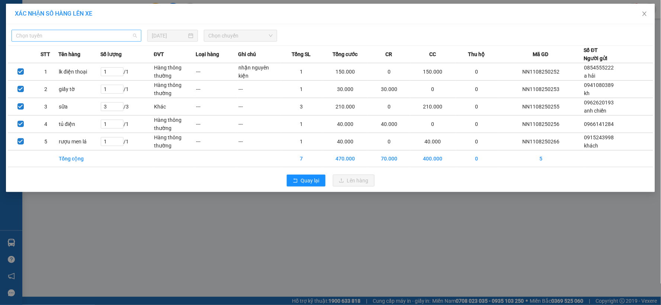
click at [54, 37] on span "Chọn tuyến" at bounding box center [76, 35] width 121 height 11
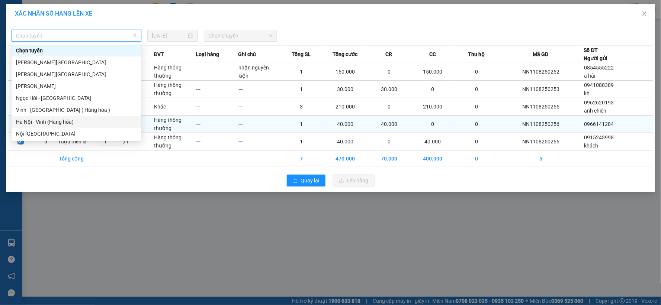
drag, startPoint x: 67, startPoint y: 125, endPoint x: 65, endPoint y: 120, distance: 5.5
click at [65, 123] on div "Hà Nội - Vinh (Hàng hóa)" at bounding box center [76, 122] width 121 height 8
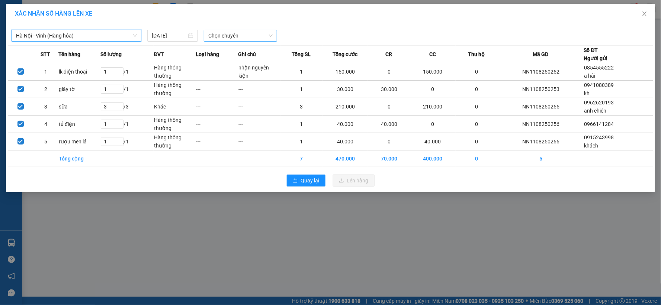
click at [221, 38] on span "Chọn chuyến" at bounding box center [240, 35] width 64 height 11
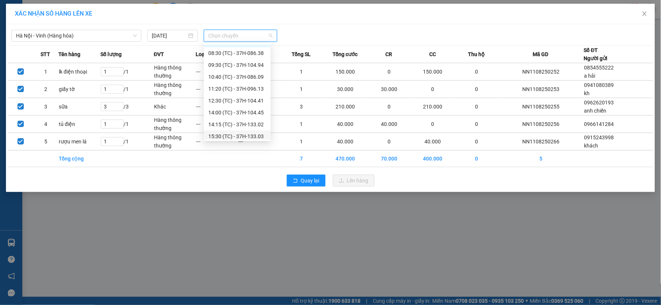
scroll to position [12, 0]
click at [259, 130] on div "15:30 (TC) - 37H-133.03" at bounding box center [237, 134] width 58 height 8
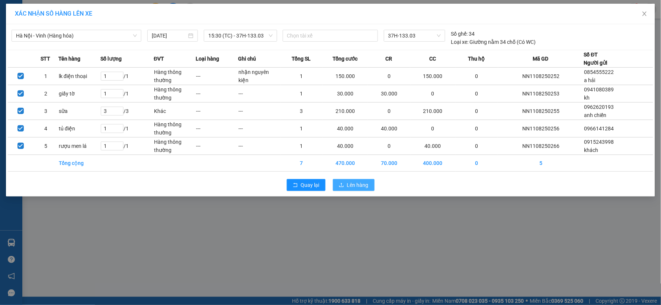
click at [357, 180] on button "Lên hàng" at bounding box center [354, 185] width 42 height 12
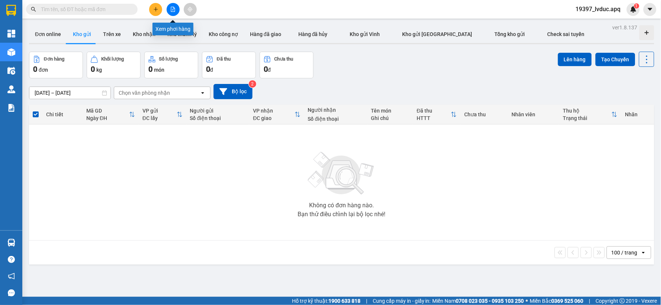
click at [173, 10] on icon "file-add" at bounding box center [172, 9] width 5 height 5
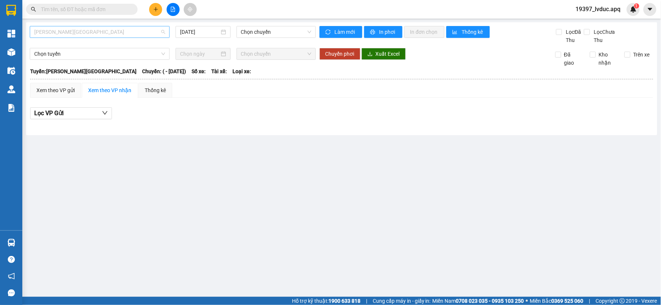
click at [75, 33] on span "[PERSON_NAME][GEOGRAPHIC_DATA]" at bounding box center [99, 31] width 131 height 11
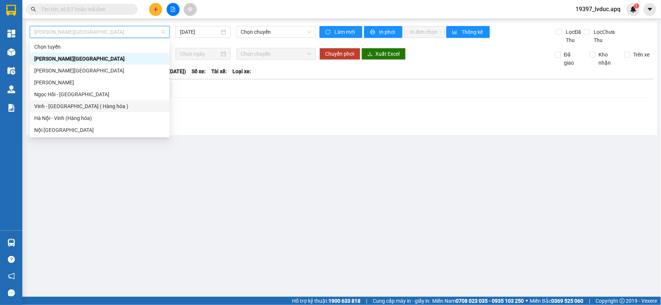
click at [93, 104] on div "Vinh - [GEOGRAPHIC_DATA] ( Hàng hóa )" at bounding box center [99, 106] width 131 height 8
type input "[DATE]"
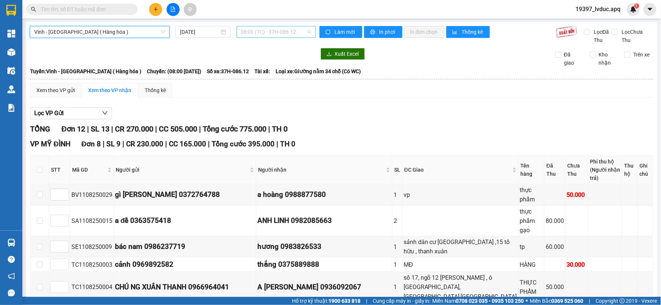
click at [298, 34] on span "08:00 (TC) - 37H-086.12" at bounding box center [276, 31] width 70 height 11
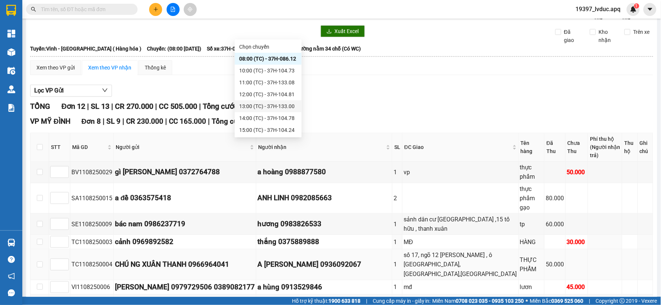
scroll to position [19, 0]
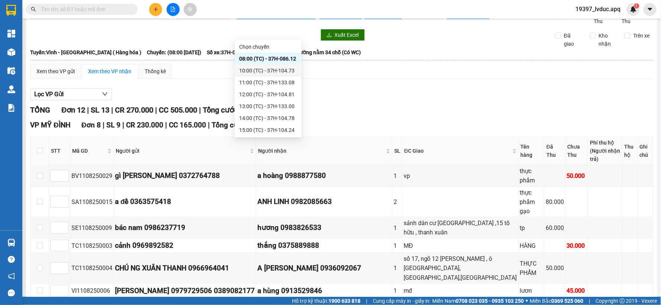
click at [264, 65] on div "10:00 (TC) - 37H-104.73" at bounding box center [268, 71] width 67 height 12
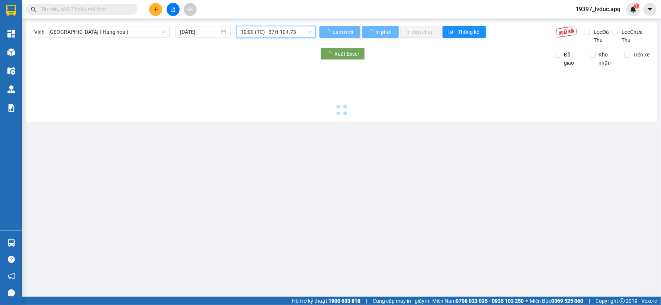
scroll to position [0, 0]
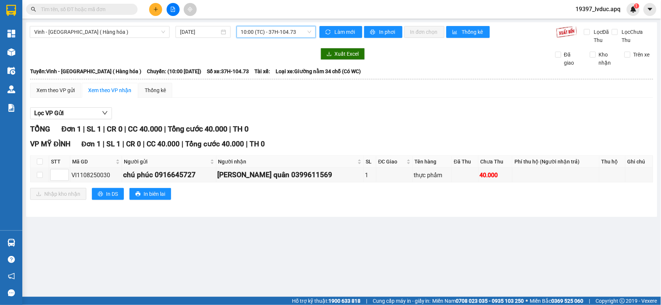
click at [294, 35] on span "10:00 (TC) - 37H-104.73" at bounding box center [276, 31] width 70 height 11
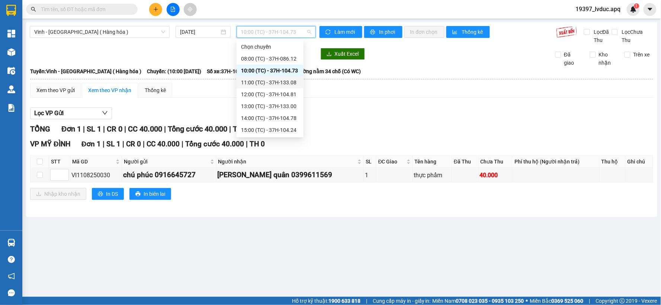
click at [286, 81] on div "11:00 (TC) - 37H-133.08" at bounding box center [270, 82] width 58 height 8
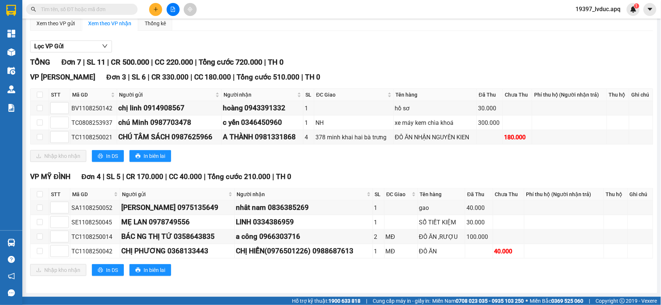
scroll to position [68, 0]
click at [633, 12] on img at bounding box center [633, 9] width 7 height 7
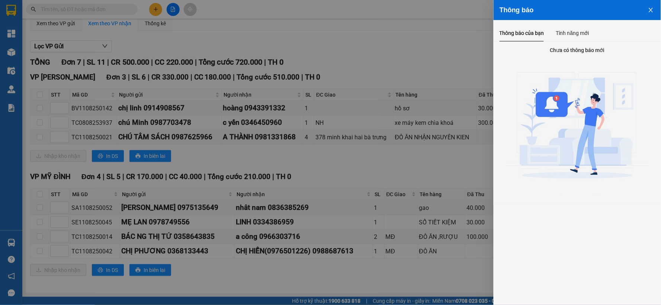
drag, startPoint x: 421, startPoint y: 46, endPoint x: 435, endPoint y: 56, distance: 17.4
click at [421, 47] on div at bounding box center [330, 152] width 661 height 305
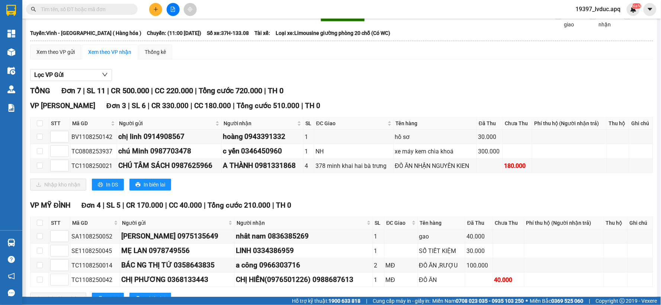
scroll to position [0, 0]
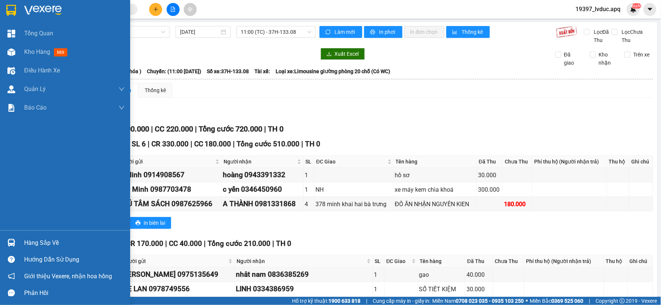
click at [2, 10] on div at bounding box center [65, 12] width 130 height 24
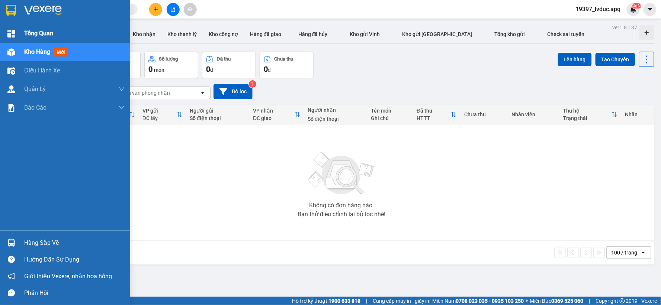
click at [0, 30] on div "Tổng Quan" at bounding box center [65, 33] width 130 height 19
